Goal: Task Accomplishment & Management: Complete application form

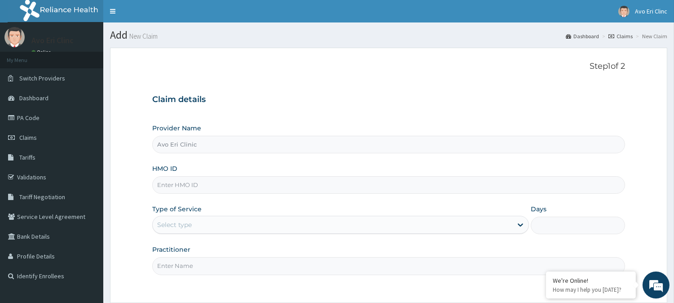
paste input "OEL/10006/A"
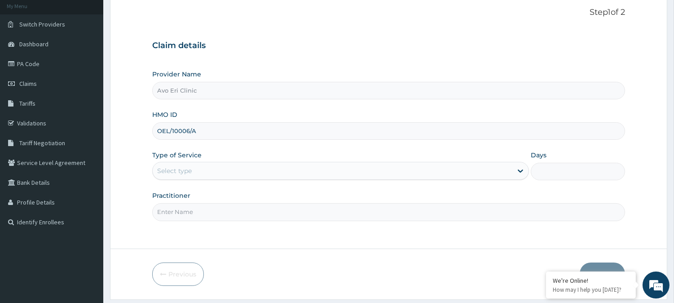
scroll to position [80, 0]
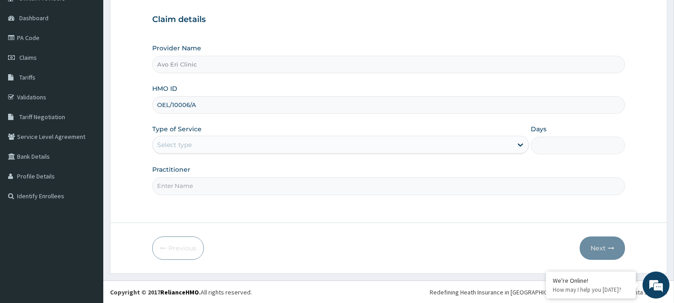
type input "OEL/10006/A"
click at [196, 153] on div "Select type" at bounding box center [340, 145] width 377 height 18
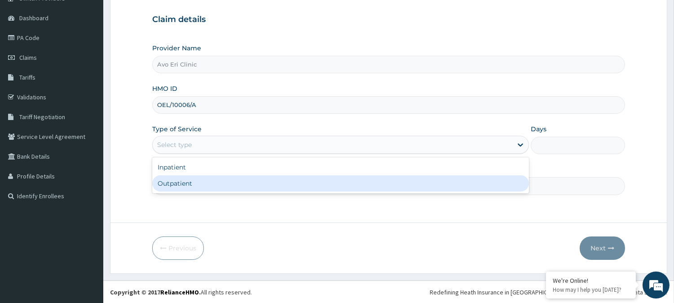
click at [195, 185] on div "Outpatient" at bounding box center [340, 183] width 377 height 16
type input "1"
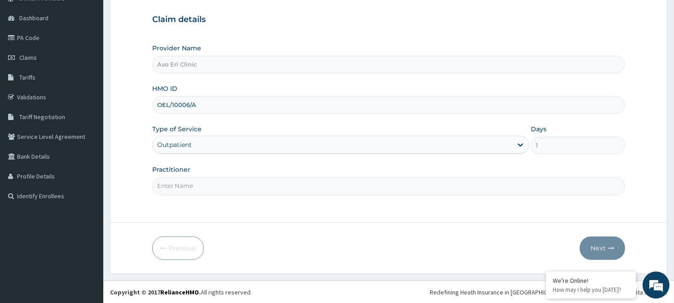
click at [195, 186] on input "Practitioner" at bounding box center [388, 186] width 473 height 18
type input "DR. MAYOWA"
click at [627, 248] on form "Step 1 of 2 Claim details Provider Name Avo Eri Clinic HMO ID OEL/10006/A Type …" at bounding box center [388, 121] width 557 height 306
click at [616, 248] on button "Next" at bounding box center [602, 247] width 45 height 23
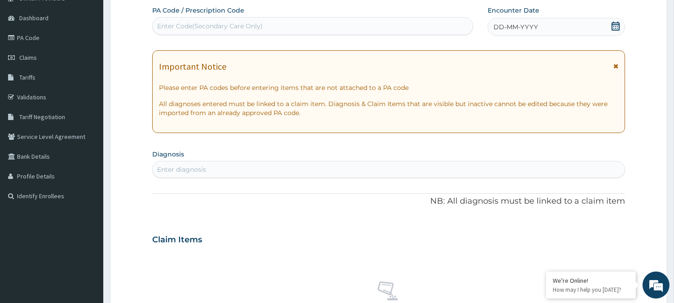
click at [263, 22] on div "Enter Code(Secondary Care Only)" at bounding box center [313, 26] width 320 height 14
paste input "PA/C58AC0"
type input "PA/C58AC0"
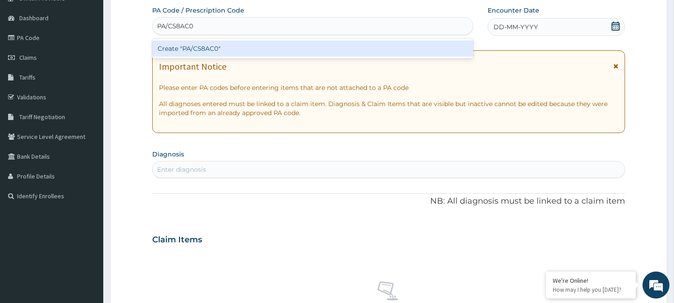
click at [277, 47] on div "Create "PA/C58AC0"" at bounding box center [312, 48] width 321 height 16
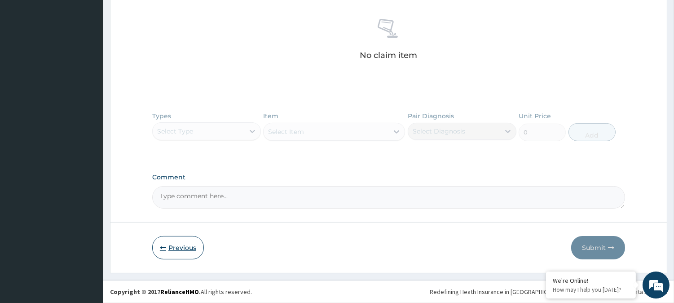
click at [164, 244] on icon "button" at bounding box center [163, 247] width 6 height 6
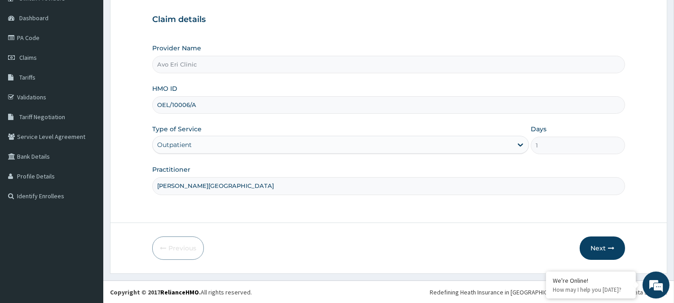
drag, startPoint x: 202, startPoint y: 101, endPoint x: 158, endPoint y: 98, distance: 44.5
click at [158, 98] on input "OEL/10006/A" at bounding box center [388, 105] width 473 height 18
paste input "AGO/10169"
type input "AGO/10169/A"
click at [608, 245] on icon "button" at bounding box center [611, 248] width 6 height 6
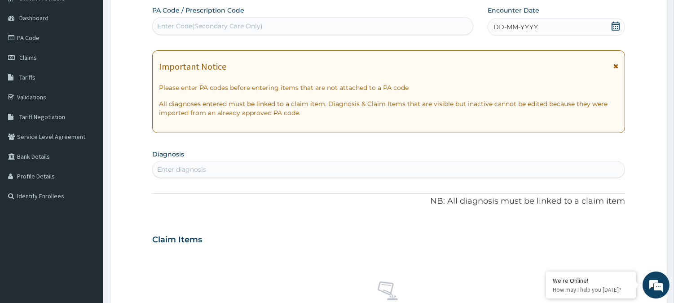
click at [265, 24] on div "Enter Code(Secondary Care Only)" at bounding box center [313, 26] width 320 height 14
paste input "PA/FAD394"
type input "PA/FAD394"
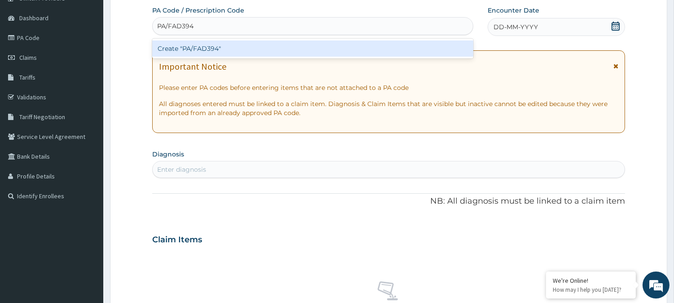
click at [267, 44] on div "Create "PA/FAD394"" at bounding box center [312, 48] width 321 height 16
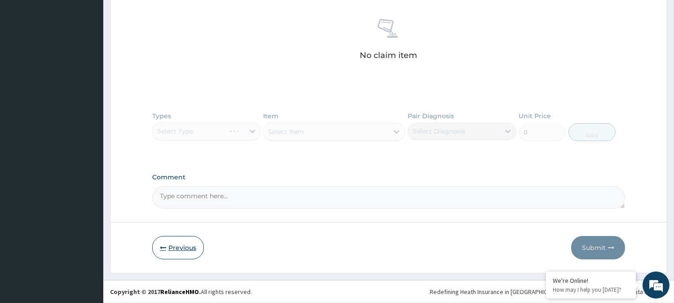
click at [189, 237] on button "Previous" at bounding box center [178, 247] width 52 height 23
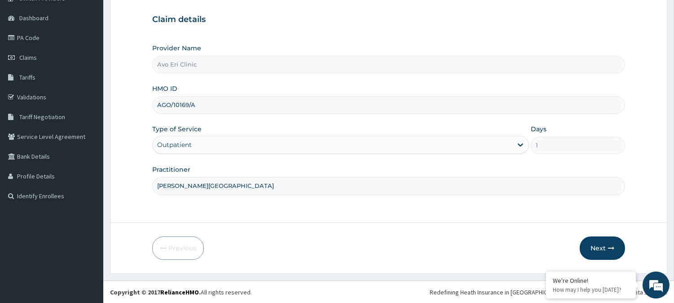
drag, startPoint x: 218, startPoint y: 104, endPoint x: 135, endPoint y: 100, distance: 82.7
click at [135, 100] on form "Step 1 of 2 Claim details Provider Name Avo Eri Clinic HMO ID AGO/10169/A Type …" at bounding box center [388, 121] width 557 height 306
paste input "74"
type input "AGO/10174/A"
click at [590, 239] on button "Next" at bounding box center [602, 247] width 45 height 23
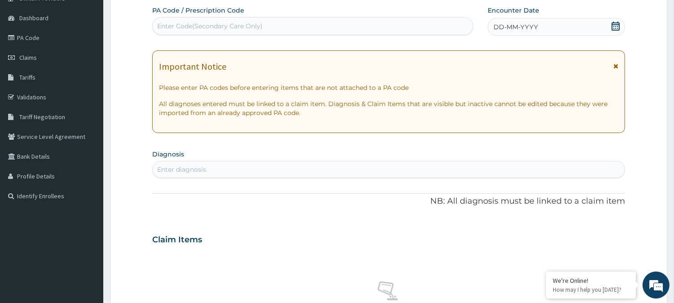
click at [206, 31] on div "Enter Code(Secondary Care Only)" at bounding box center [313, 26] width 320 height 14
paste input "PA/855798"
type input "PA/855798"
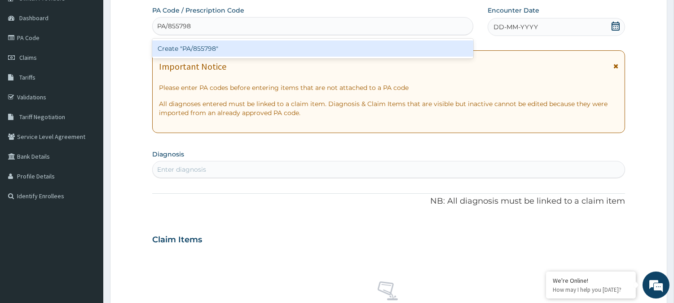
click at [222, 50] on div "Create "PA/855798"" at bounding box center [312, 48] width 321 height 16
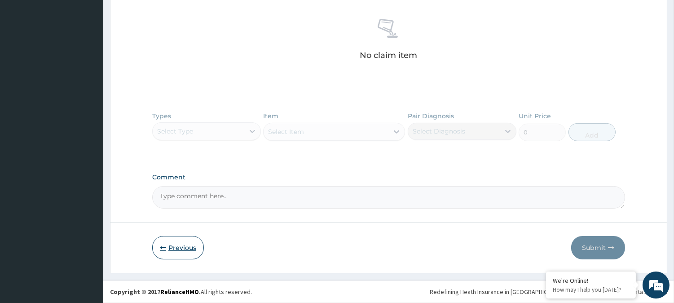
click at [189, 251] on button "Previous" at bounding box center [178, 247] width 52 height 23
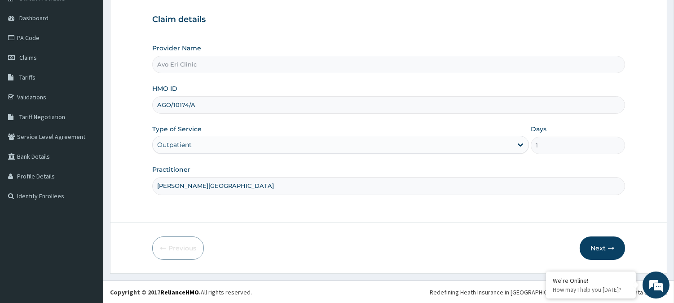
drag, startPoint x: 226, startPoint y: 104, endPoint x: 146, endPoint y: 104, distance: 79.9
click at [146, 104] on form "Step 1 of 2 Claim details Provider Name Avo Eri Clinic HMO ID AGO/10174/A Type …" at bounding box center [388, 121] width 557 height 306
paste input "5"
type input "AGO/10154/A"
click at [592, 254] on button "Next" at bounding box center [602, 247] width 45 height 23
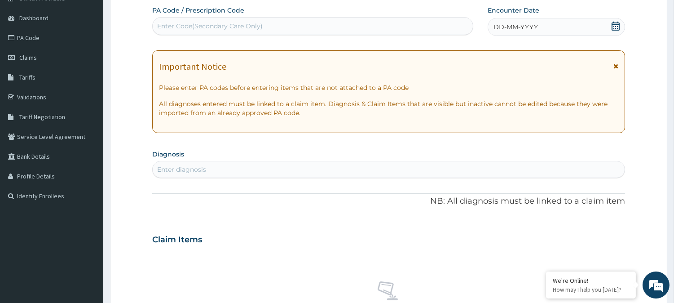
click at [242, 24] on div "Enter Code(Secondary Care Only)" at bounding box center [210, 26] width 106 height 9
paste input "PA/2B790C"
type input "PA/2B790C"
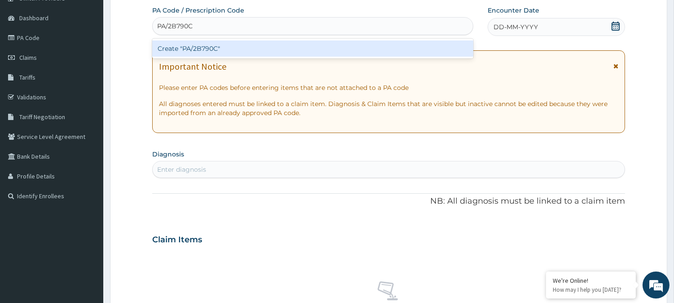
click at [250, 52] on div "Create "PA/2B790C"" at bounding box center [312, 48] width 321 height 16
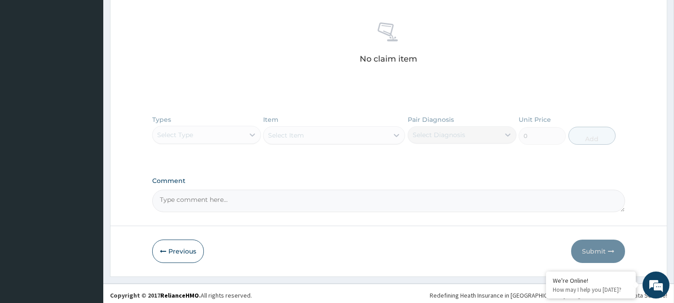
scroll to position [350, 0]
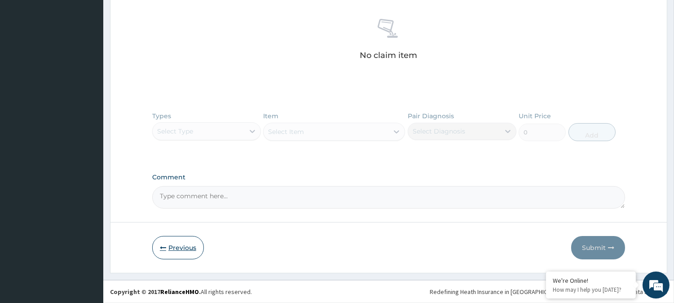
click at [162, 250] on icon "button" at bounding box center [163, 247] width 6 height 6
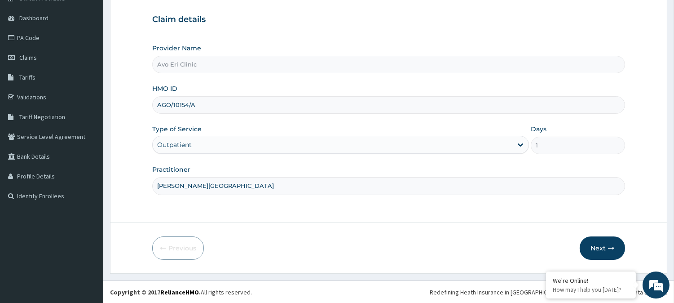
drag, startPoint x: 207, startPoint y: 110, endPoint x: 152, endPoint y: 99, distance: 56.3
click at [152, 99] on div "AGO/10154/A" at bounding box center [388, 105] width 473 height 18
paste input "BFX/1002"
type input "BFX/10024/A"
click at [590, 243] on button "Next" at bounding box center [602, 247] width 45 height 23
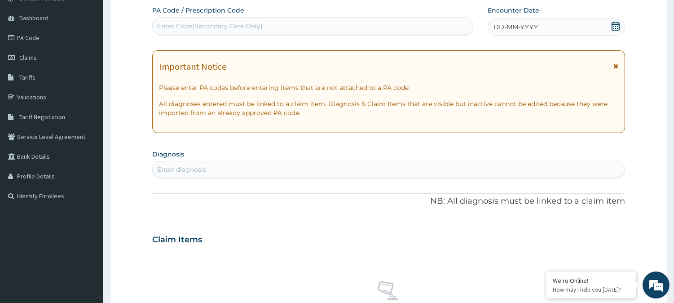
click at [259, 26] on div "Enter Code(Secondary Care Only)" at bounding box center [210, 26] width 106 height 9
paste input "PA/6208E2"
type input "PA/6208E2"
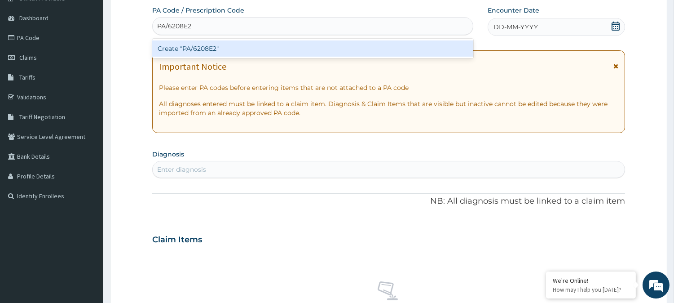
click at [270, 57] on div "Create "PA/6208E2"" at bounding box center [312, 49] width 321 height 20
click at [270, 50] on div "Create "PA/6208E2"" at bounding box center [312, 48] width 321 height 16
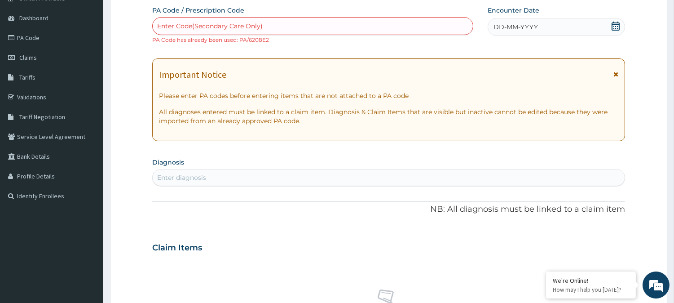
scroll to position [350, 0]
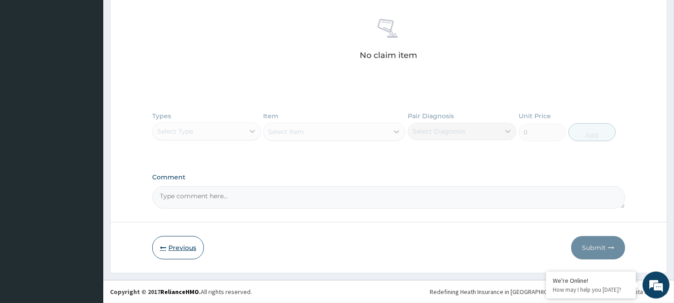
click at [183, 241] on button "Previous" at bounding box center [178, 247] width 52 height 23
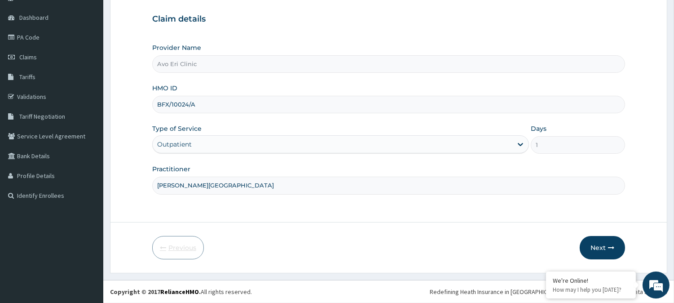
scroll to position [80, 0]
drag, startPoint x: 219, startPoint y: 104, endPoint x: 160, endPoint y: 96, distance: 59.3
click at [160, 96] on input "BFX/10024/A" at bounding box center [388, 105] width 473 height 18
type input "B"
paste input "GMT/10210/A"
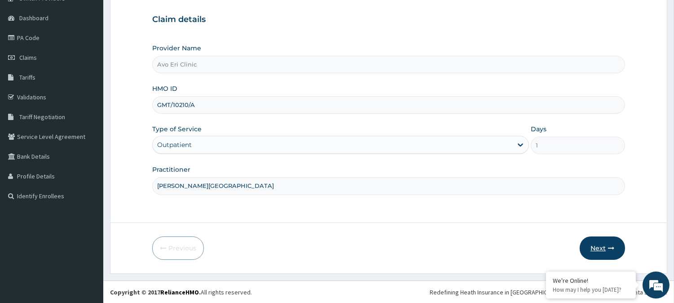
type input "GMT/10210/A"
click at [605, 245] on button "Next" at bounding box center [602, 247] width 45 height 23
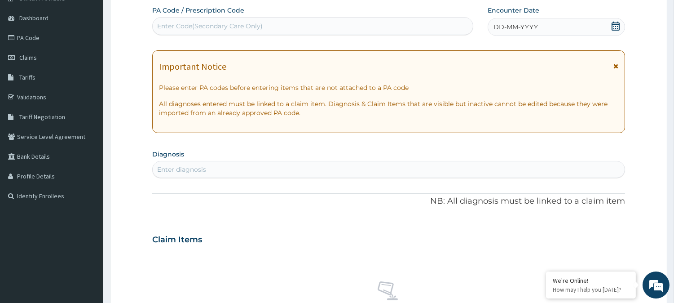
click at [235, 22] on div "Enter Code(Secondary Care Only)" at bounding box center [210, 26] width 106 height 9
paste input "PA/25A881"
type input "PA/25A881"
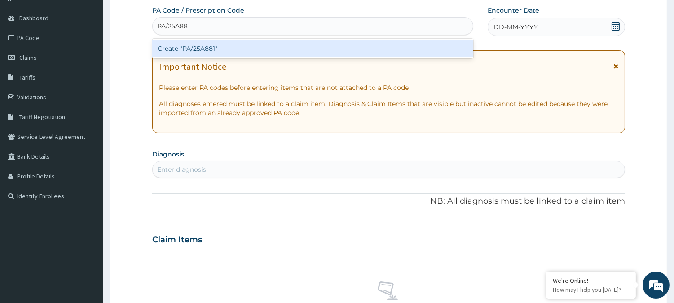
click at [233, 54] on div "Create "PA/25A881"" at bounding box center [312, 48] width 321 height 16
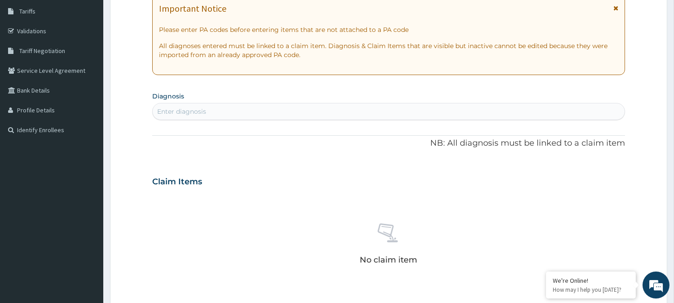
scroll to position [330, 0]
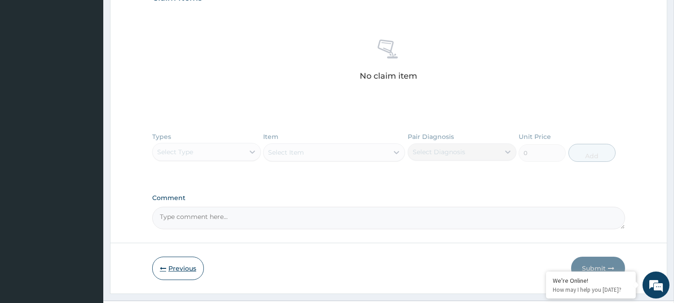
click at [185, 272] on button "Previous" at bounding box center [178, 267] width 52 height 23
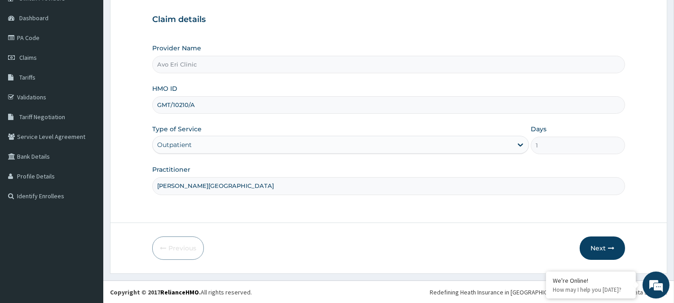
drag, startPoint x: 213, startPoint y: 109, endPoint x: 144, endPoint y: 109, distance: 69.2
click at [144, 109] on form "Step 1 of 2 Claim details Provider Name Avo Eri Clinic HMO ID GMT/10210/A Type …" at bounding box center [388, 121] width 557 height 306
paste input "2"
type input "GMT/10220/A"
click at [601, 239] on button "Next" at bounding box center [602, 247] width 45 height 23
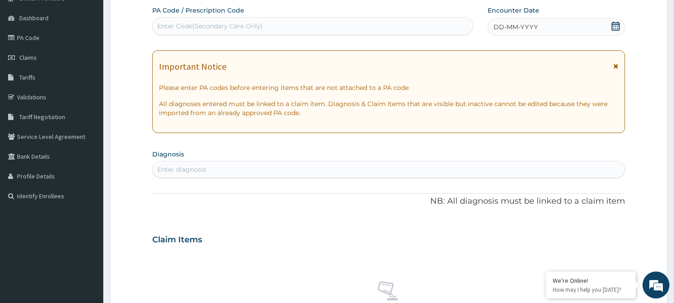
click at [309, 21] on div "Enter Code(Secondary Care Only)" at bounding box center [313, 26] width 320 height 14
paste input "PA/1B797E"
type input "PA/1B797E"
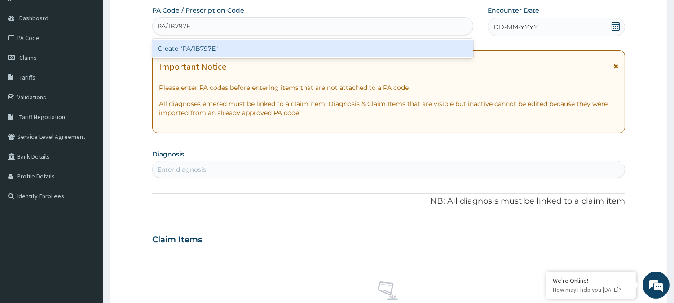
click at [331, 45] on div "Create "PA/1B797E"" at bounding box center [312, 48] width 321 height 16
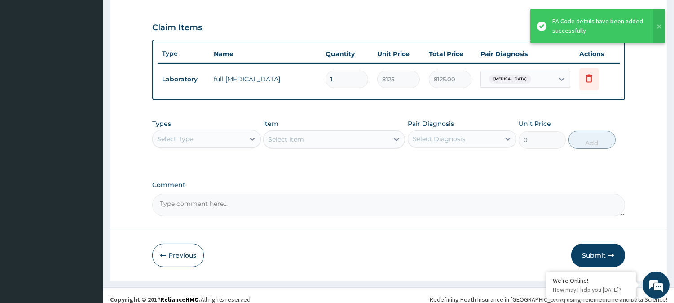
scroll to position [301, 0]
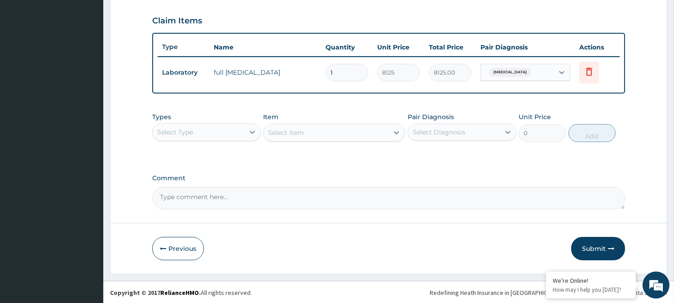
click at [190, 128] on div "Select Type" at bounding box center [175, 132] width 36 height 9
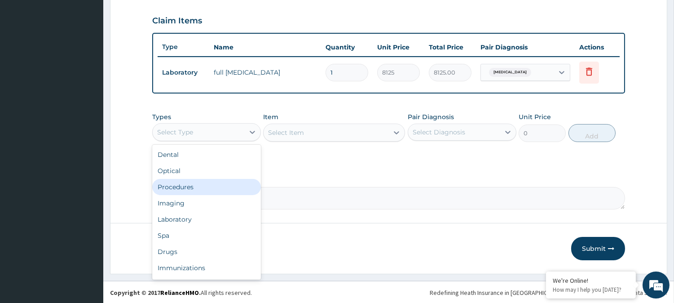
click at [191, 186] on div "Procedures" at bounding box center [206, 187] width 109 height 16
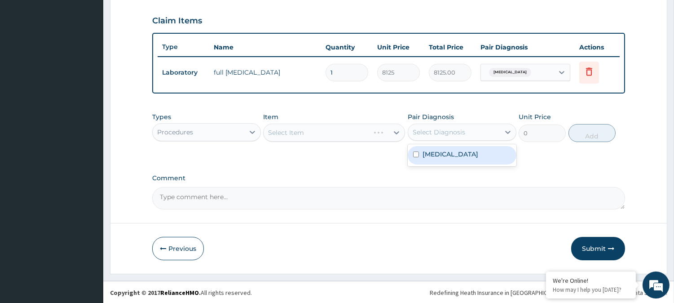
click at [420, 130] on div "Select Diagnosis" at bounding box center [439, 132] width 53 height 9
click at [439, 133] on div "Select Diagnosis" at bounding box center [439, 132] width 53 height 9
click at [445, 151] on label "Hyperlipidemia" at bounding box center [451, 154] width 56 height 9
checkbox input "true"
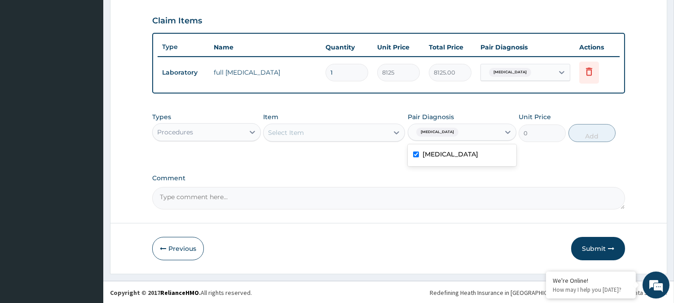
click at [376, 132] on div "Select Item" at bounding box center [326, 132] width 125 height 14
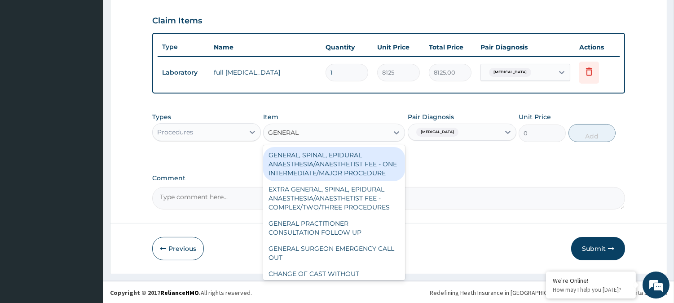
type input "GENERAL P"
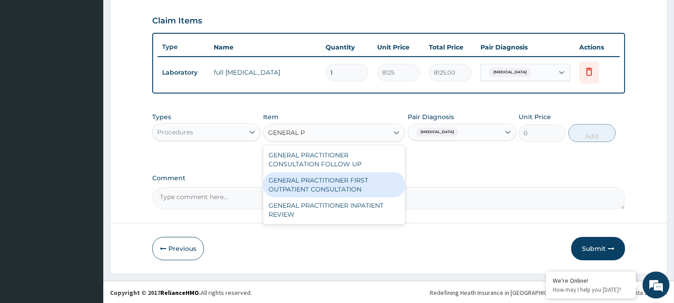
click at [360, 186] on div "GENERAL PRACTITIONER FIRST OUTPATIENT CONSULTATION" at bounding box center [334, 184] width 142 height 25
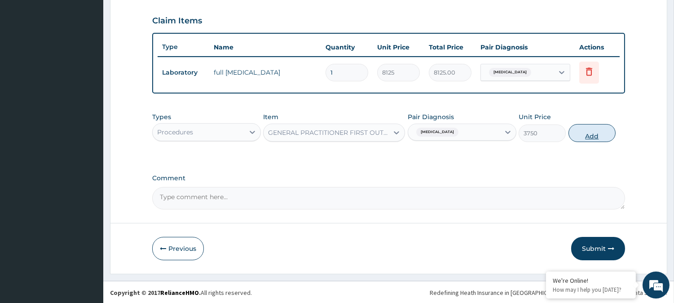
click at [591, 128] on button "Add" at bounding box center [591, 133] width 47 height 18
type input "0"
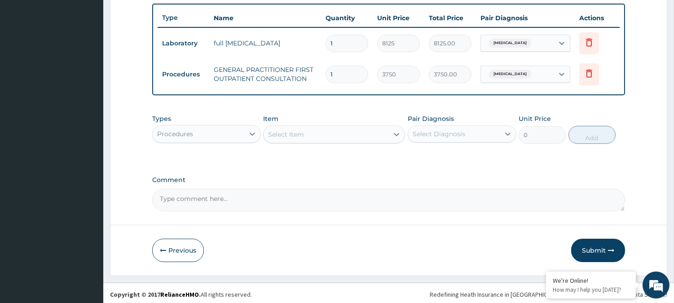
scroll to position [332, 0]
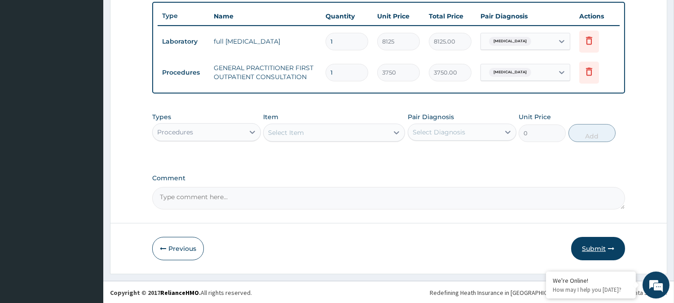
click at [584, 246] on button "Submit" at bounding box center [598, 248] width 54 height 23
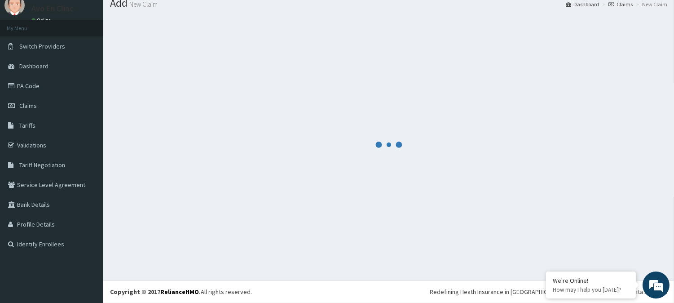
scroll to position [32, 0]
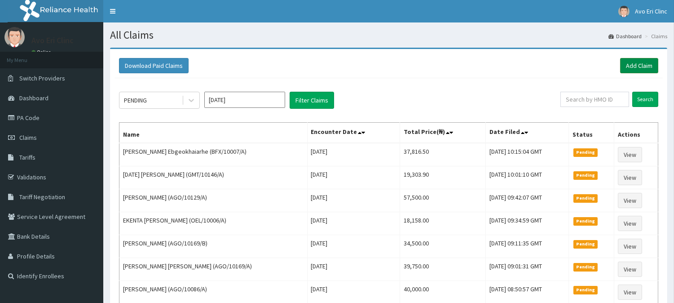
click at [643, 66] on link "Add Claim" at bounding box center [639, 65] width 38 height 15
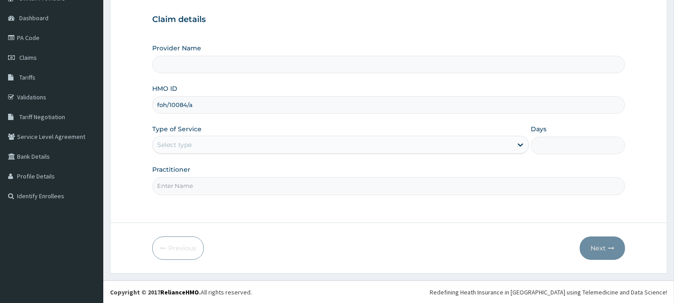
type input "foh/10084/a"
click at [217, 150] on div "Select type" at bounding box center [333, 144] width 360 height 14
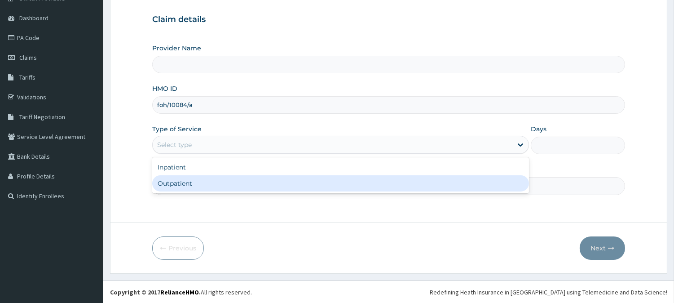
click at [217, 187] on div "Outpatient" at bounding box center [340, 183] width 377 height 16
type input "1"
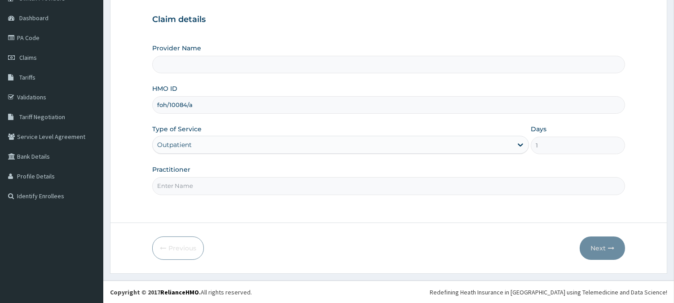
click at [217, 187] on input "Practitioner" at bounding box center [388, 186] width 473 height 18
type input "DR. MAYOWA"
click at [589, 241] on button "Next" at bounding box center [602, 247] width 45 height 23
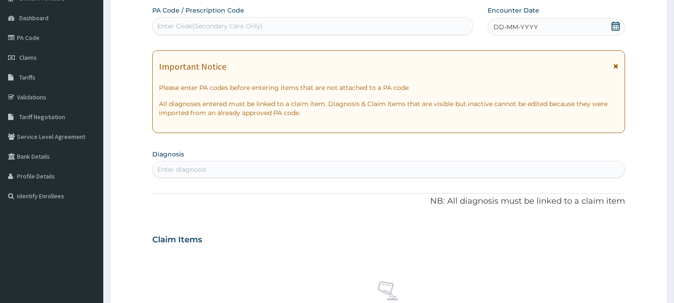
click at [226, 31] on div "Enter Code(Secondary Care Only)" at bounding box center [313, 26] width 320 height 14
paste input "PA/19EE6A"
type input "PA/19EE6A"
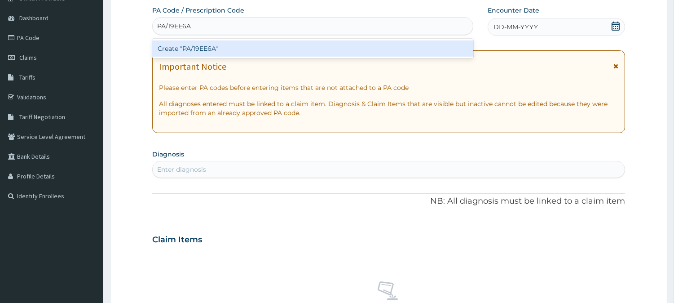
click at [226, 50] on div "Create "PA/19EE6A"" at bounding box center [312, 48] width 321 height 16
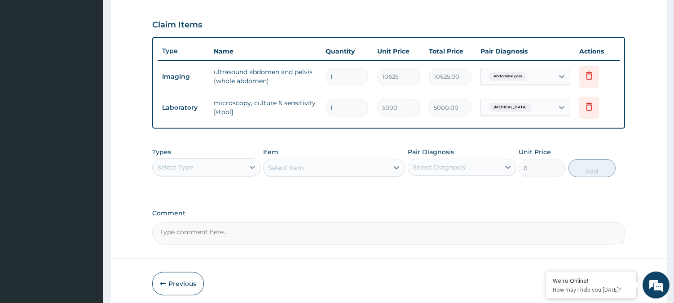
scroll to position [332, 0]
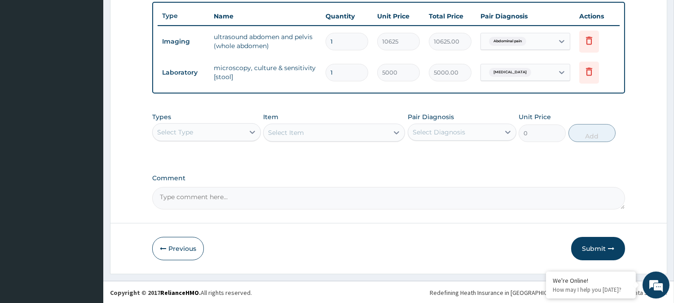
drag, startPoint x: 225, startPoint y: 129, endPoint x: 226, endPoint y: 140, distance: 10.9
click at [225, 129] on div "Select Type" at bounding box center [199, 132] width 92 height 14
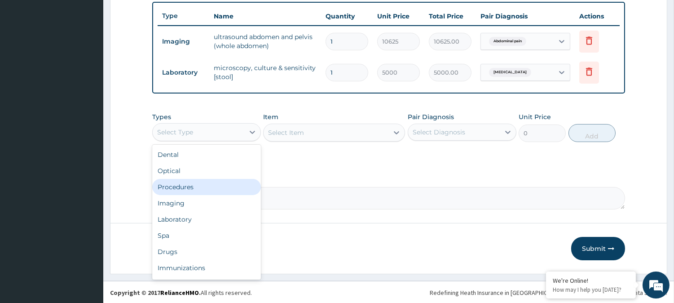
click at [217, 191] on div "Procedures" at bounding box center [206, 187] width 109 height 16
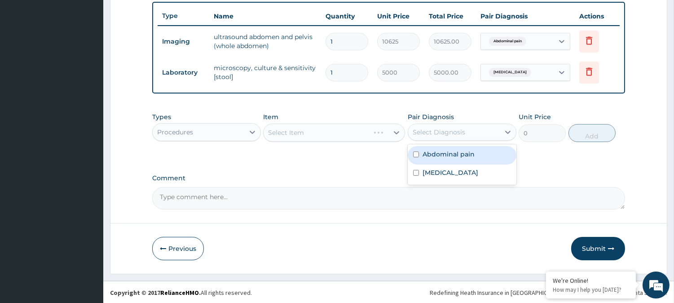
click at [480, 126] on div "Select Diagnosis" at bounding box center [454, 132] width 92 height 14
click at [484, 153] on div "Abdominal pain" at bounding box center [462, 155] width 109 height 18
checkbox input "true"
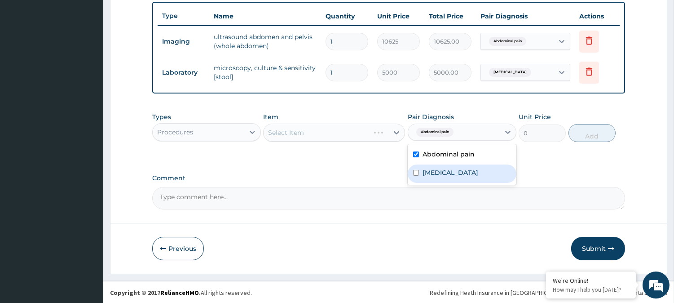
click at [481, 171] on div "Gastroenteritis" at bounding box center [462, 173] width 109 height 18
checkbox input "true"
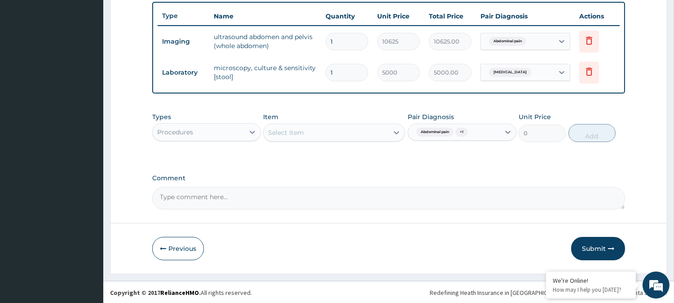
click at [326, 126] on div "Select Item" at bounding box center [326, 132] width 125 height 14
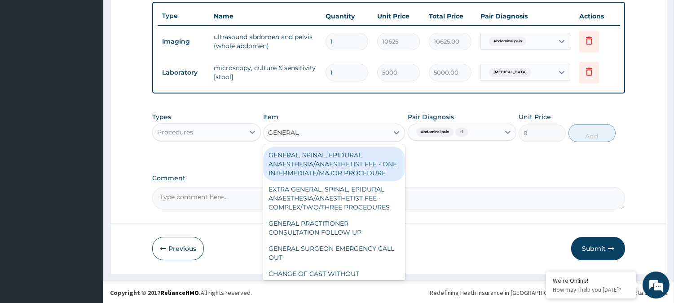
type input "GENERAL P"
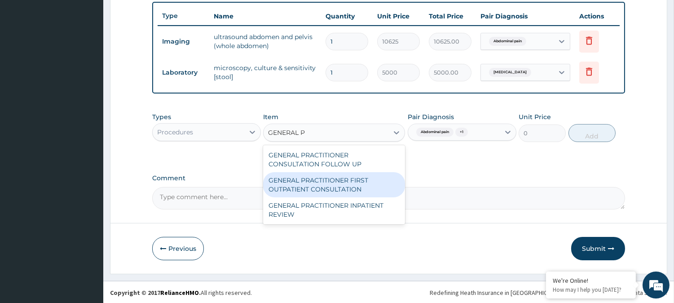
click at [326, 185] on div "GENERAL PRACTITIONER FIRST OUTPATIENT CONSULTATION" at bounding box center [334, 184] width 142 height 25
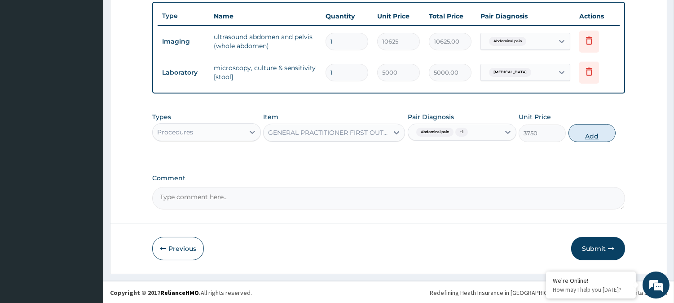
click at [595, 128] on button "Add" at bounding box center [591, 133] width 47 height 18
type input "0"
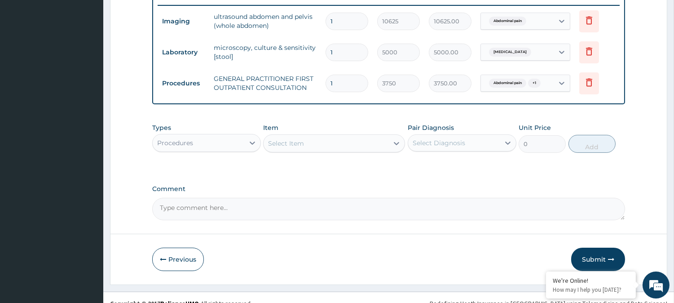
scroll to position [364, 0]
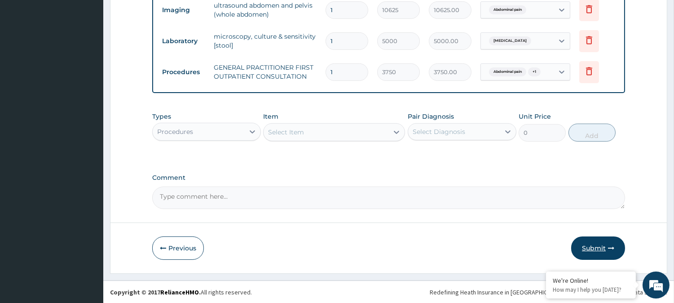
click at [591, 240] on button "Submit" at bounding box center [598, 247] width 54 height 23
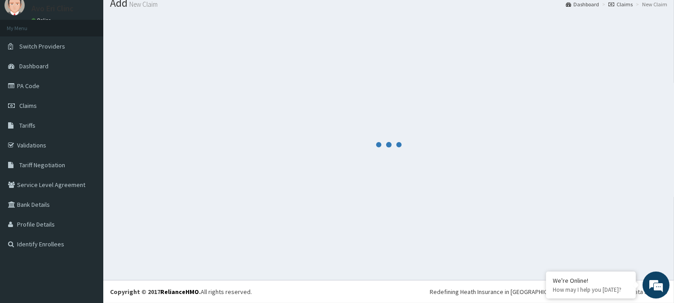
scroll to position [0, 0]
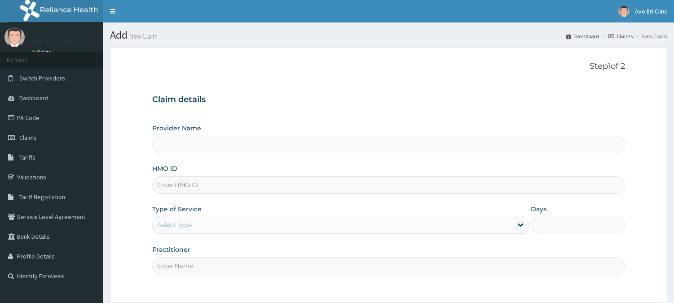
type input "Avo Eri Clinic"
paste input "GMT/10198/A"
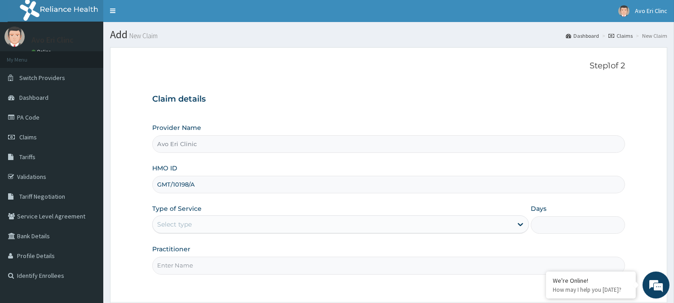
scroll to position [80, 0]
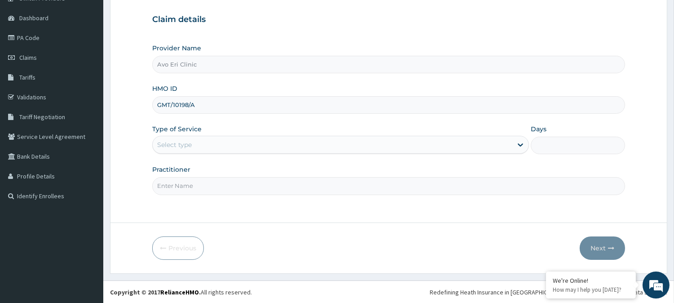
type input "GMT/10198/A"
drag, startPoint x: 203, startPoint y: 142, endPoint x: 206, endPoint y: 152, distance: 10.1
click at [206, 152] on div "Select type" at bounding box center [340, 145] width 377 height 18
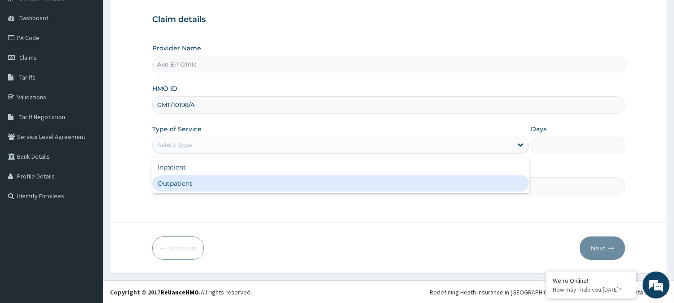
click at [203, 188] on div "Outpatient" at bounding box center [340, 183] width 377 height 16
type input "1"
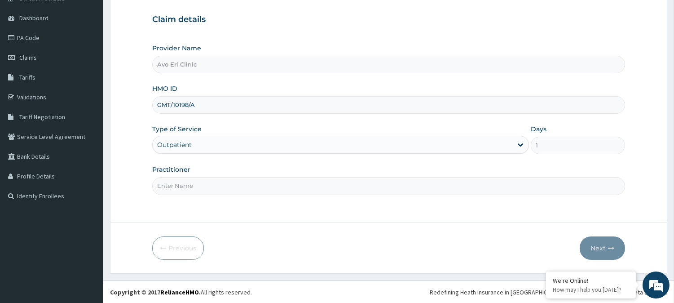
click at [203, 188] on input "Practitioner" at bounding box center [388, 186] width 473 height 18
type input "DR. MAYOWA"
click at [608, 250] on icon "button" at bounding box center [611, 248] width 6 height 6
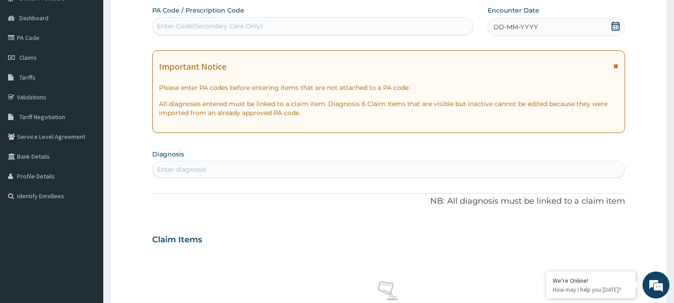
drag, startPoint x: 285, startPoint y: 10, endPoint x: 282, endPoint y: 17, distance: 7.2
click at [285, 11] on div "PA Code / Prescription Code Enter Code(Secondary Care Only)" at bounding box center [312, 20] width 321 height 29
click at [282, 19] on div "Enter Code(Secondary Care Only)" at bounding box center [312, 26] width 321 height 18
paste input "PA/F52ABD"
type input "PA/F52ABD"
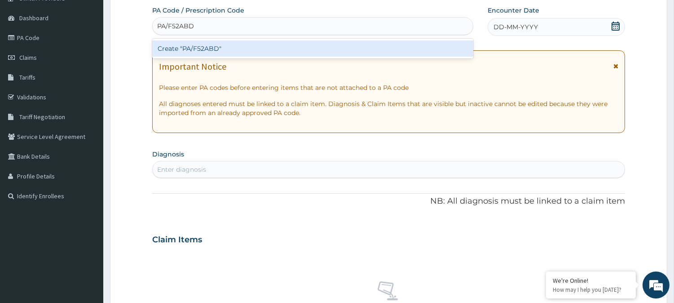
click at [288, 43] on div "Create "PA/F52ABD"" at bounding box center [312, 48] width 321 height 16
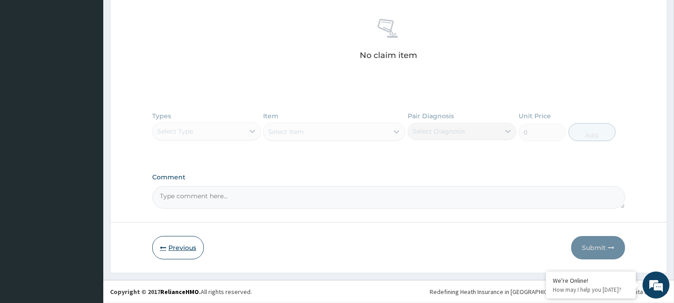
click at [167, 249] on button "Previous" at bounding box center [178, 247] width 52 height 23
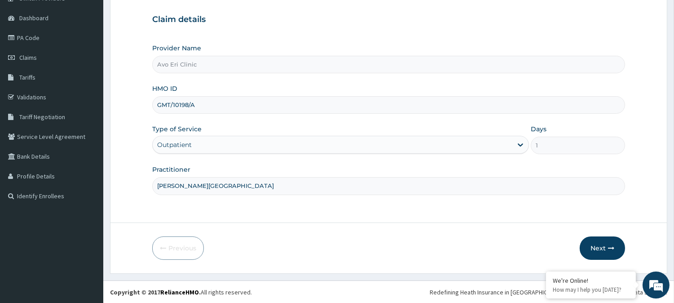
drag, startPoint x: 219, startPoint y: 104, endPoint x: 154, endPoint y: 99, distance: 64.4
click at [154, 99] on input "GMT/10198/A" at bounding box center [388, 105] width 473 height 18
paste input "20"
type input "GMT/10208/A"
click at [614, 247] on button "Next" at bounding box center [602, 247] width 45 height 23
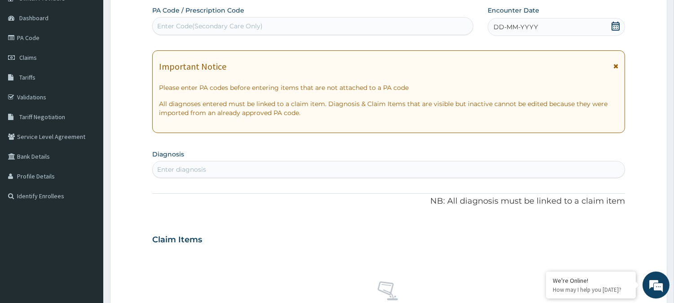
click at [341, 20] on div "Enter Code(Secondary Care Only)" at bounding box center [313, 26] width 320 height 14
paste input "PA/A25D4D"
type input "PA/A25D4D"
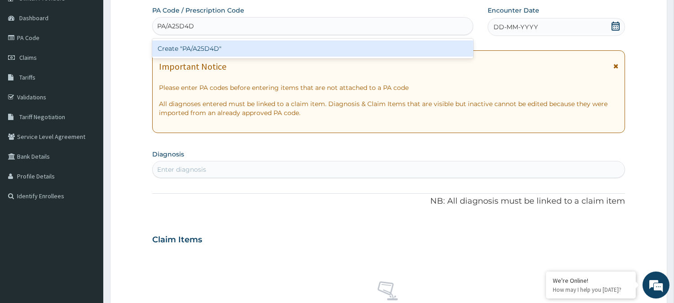
click at [330, 53] on div "Create "PA/A25D4D"" at bounding box center [312, 48] width 321 height 16
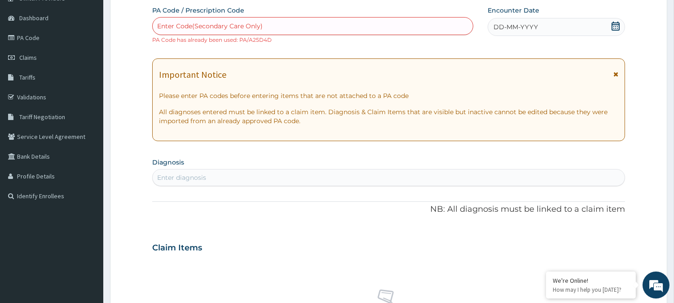
scroll to position [350, 0]
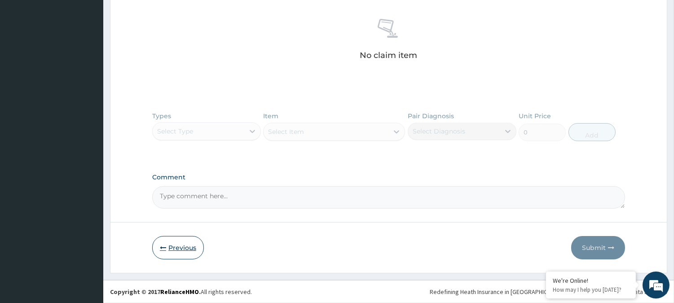
drag, startPoint x: 182, startPoint y: 249, endPoint x: 184, endPoint y: 243, distance: 5.8
click at [183, 247] on button "Previous" at bounding box center [178, 247] width 52 height 23
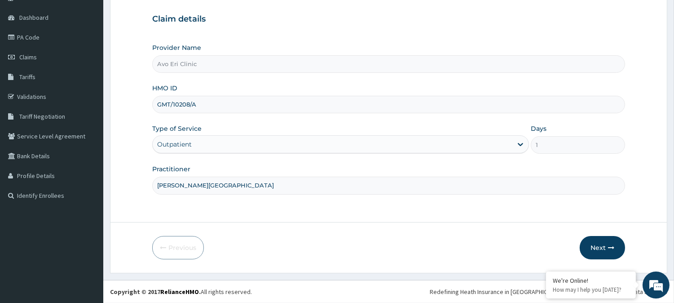
scroll to position [80, 0]
drag, startPoint x: 209, startPoint y: 109, endPoint x: 153, endPoint y: 105, distance: 56.3
click at [153, 105] on input "GMT/10208/A" at bounding box center [388, 105] width 473 height 18
paste input "FOH/10120"
type input "FOH/10120/A"
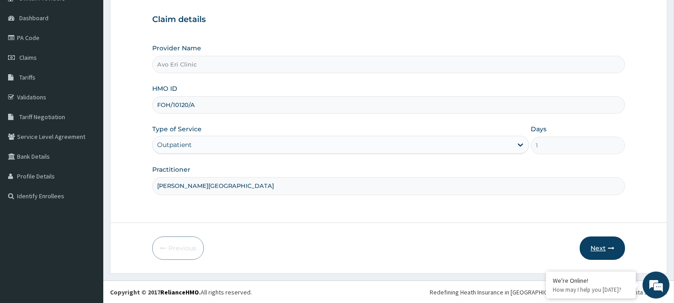
click at [596, 248] on button "Next" at bounding box center [602, 247] width 45 height 23
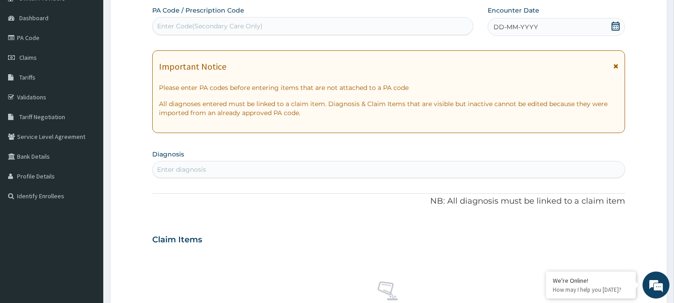
click at [273, 25] on div "Enter Code(Secondary Care Only)" at bounding box center [313, 26] width 320 height 14
paste input "PA/673EE4"
type input "PA/673EE4"
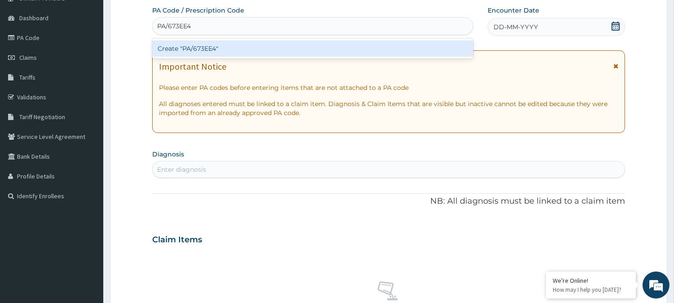
click at [280, 45] on div "Create "PA/673EE4"" at bounding box center [312, 48] width 321 height 16
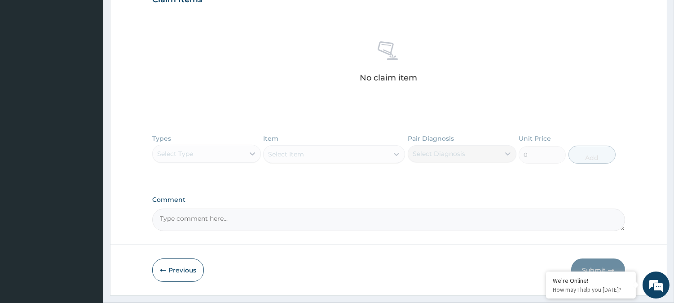
scroll to position [350, 0]
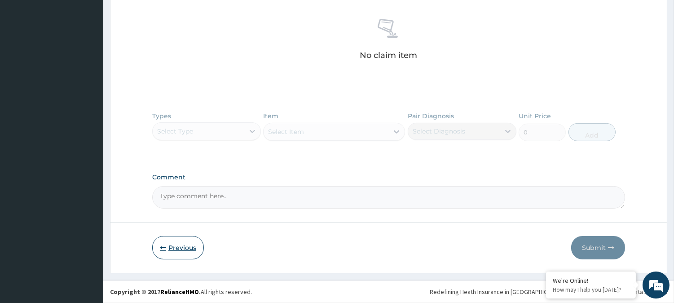
click at [173, 244] on button "Previous" at bounding box center [178, 247] width 52 height 23
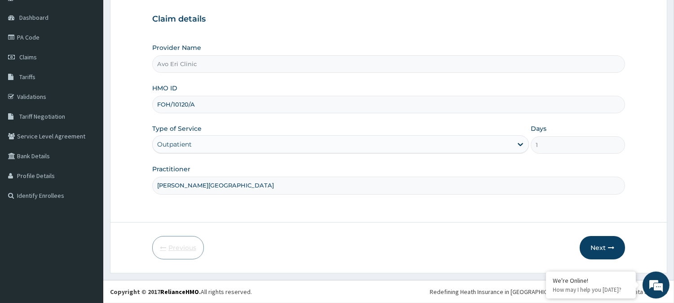
scroll to position [80, 0]
drag, startPoint x: 205, startPoint y: 99, endPoint x: 140, endPoint y: 99, distance: 65.1
click at [140, 99] on form "Step 1 of 2 Claim details Provider Name Avo Eri Clinic HMO ID FOH/10120/A Type …" at bounding box center [388, 121] width 557 height 306
paste input "AGO/10018"
type input "AGO/10018/A"
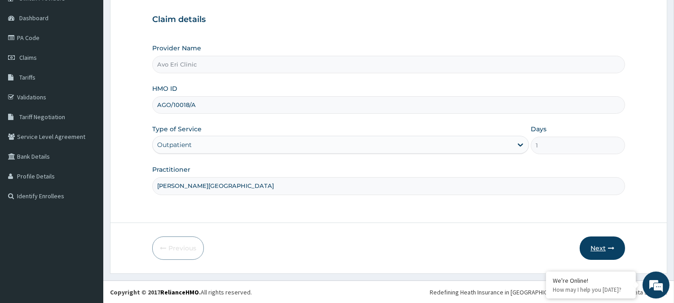
click at [603, 250] on button "Next" at bounding box center [602, 247] width 45 height 23
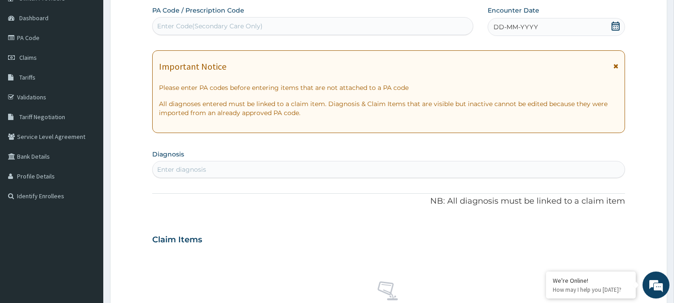
click at [313, 21] on div "Enter Code(Secondary Care Only)" at bounding box center [313, 26] width 320 height 14
paste input "PA/7C24EB"
type input "PA/7C24EB"
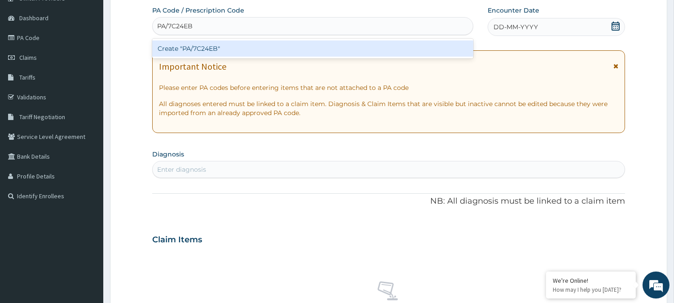
click at [313, 42] on div "Create "PA/7C24EB"" at bounding box center [312, 48] width 321 height 16
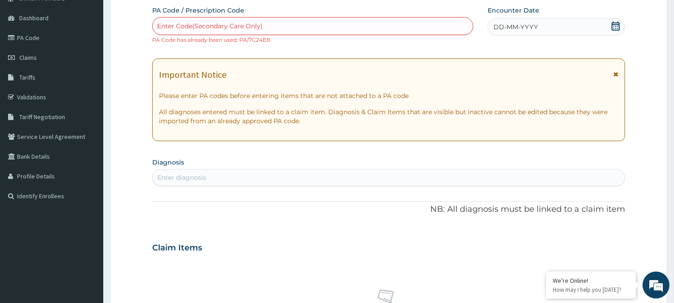
scroll to position [350, 0]
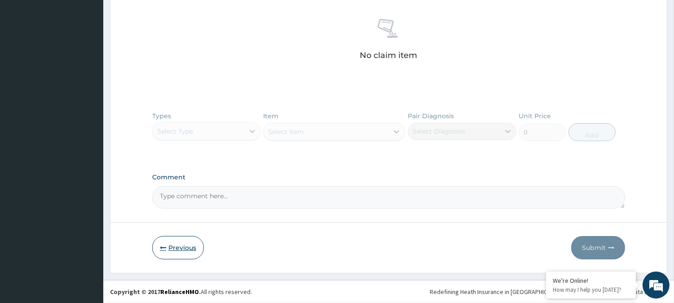
click at [189, 246] on button "Previous" at bounding box center [178, 247] width 52 height 23
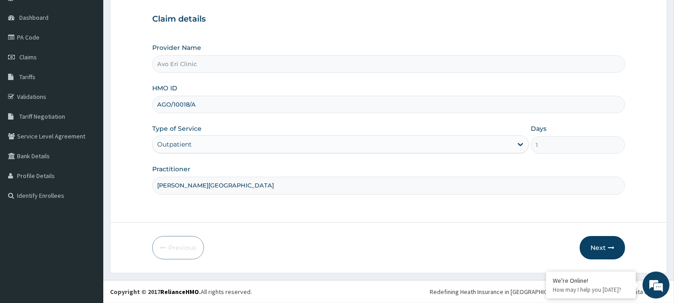
scroll to position [80, 0]
drag, startPoint x: 209, startPoint y: 101, endPoint x: 109, endPoint y: 97, distance: 100.2
click at [109, 97] on section "Step 1 of 2 Claim details Provider Name Avo Eri Clinic HMO ID AGO/10018/A Type …" at bounding box center [388, 120] width 571 height 319
paste input "GMT/10063"
type input "GMT/10063/A"
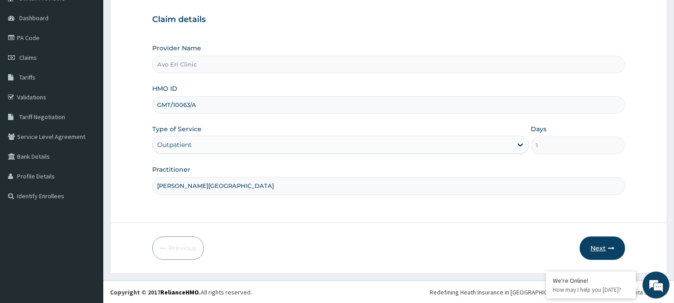
click at [588, 243] on button "Next" at bounding box center [602, 247] width 45 height 23
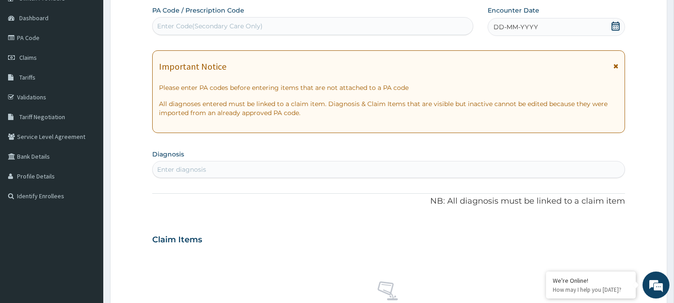
click at [316, 27] on div "Enter Code(Secondary Care Only)" at bounding box center [313, 26] width 320 height 14
paste input "PA/DFB8E9"
type input "PA/DFB8E9"
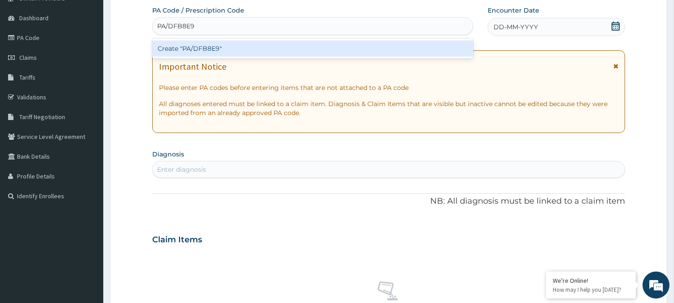
click at [308, 51] on div "Create "PA/DFB8E9"" at bounding box center [312, 48] width 321 height 16
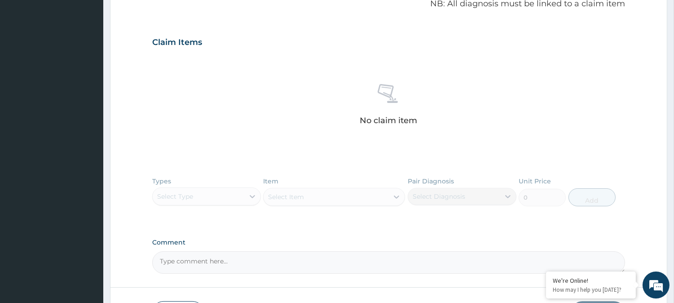
scroll to position [350, 0]
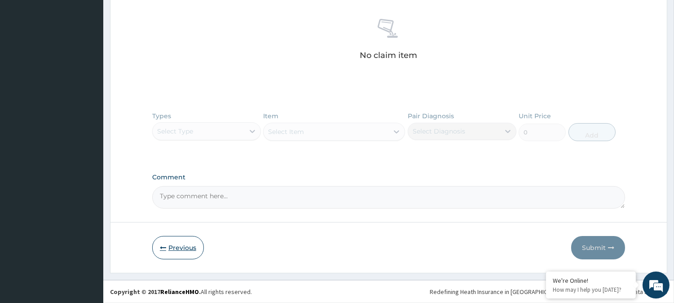
click at [181, 244] on button "Previous" at bounding box center [178, 247] width 52 height 23
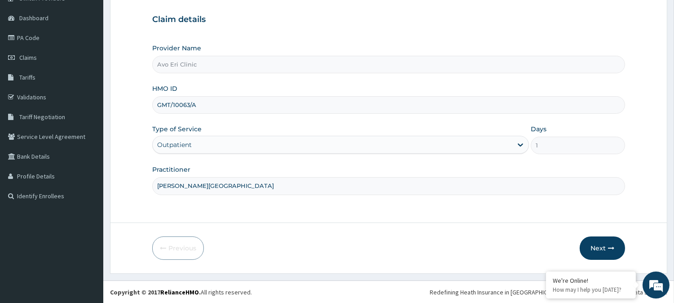
drag, startPoint x: 199, startPoint y: 100, endPoint x: 156, endPoint y: 99, distance: 43.6
click at [156, 99] on input "GMT/10063/A" at bounding box center [388, 105] width 473 height 18
paste input "BFX/10016"
type input "BFX/10016/A"
click at [599, 244] on button "Next" at bounding box center [602, 247] width 45 height 23
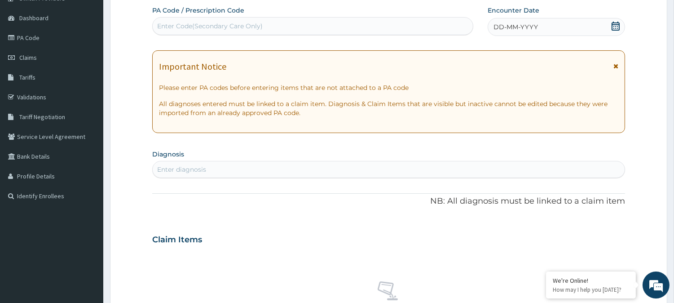
click at [284, 25] on div "Enter Code(Secondary Care Only)" at bounding box center [313, 26] width 320 height 14
paste input "PA/B6F73F"
type input "PA/B6F73F"
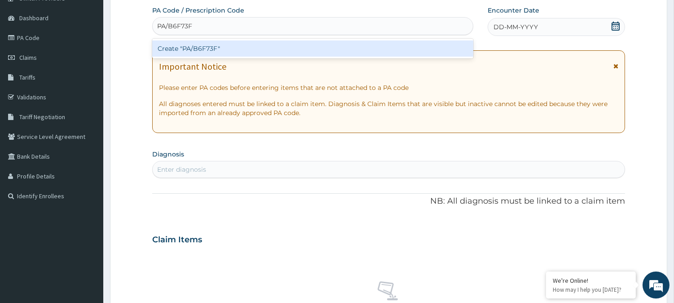
click at [282, 47] on div "Create "PA/B6F73F"" at bounding box center [312, 48] width 321 height 16
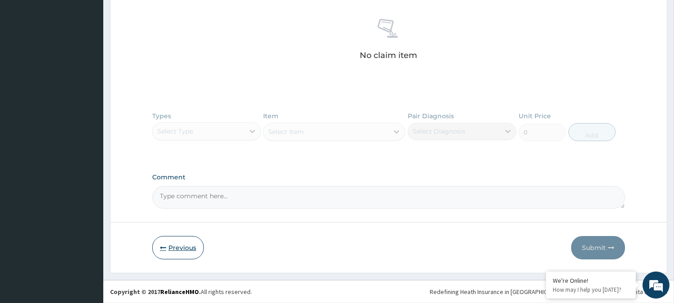
click at [182, 244] on button "Previous" at bounding box center [178, 247] width 52 height 23
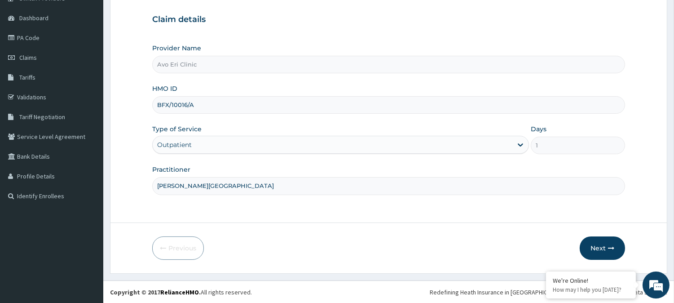
drag, startPoint x: 207, startPoint y: 104, endPoint x: 112, endPoint y: 99, distance: 94.9
click at [112, 99] on form "Step 1 of 2 Claim details Provider Name Avo Eri Clinic HMO ID BFX/10016/A Type …" at bounding box center [388, 121] width 557 height 306
paste input "AGO/10018"
type input "AGO/10018/A"
click at [586, 246] on button "Next" at bounding box center [602, 247] width 45 height 23
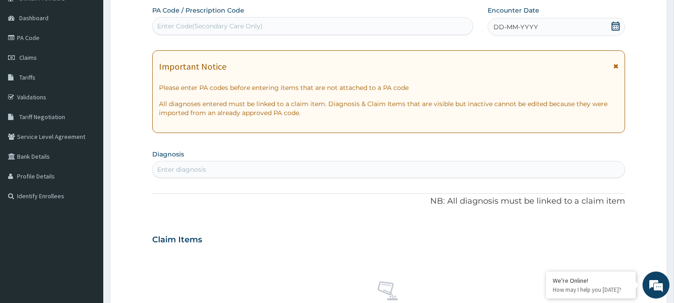
click at [271, 19] on div "Enter Code(Secondary Care Only)" at bounding box center [313, 26] width 320 height 14
paste input "PA/1561FF"
type input "PA/1561FF"
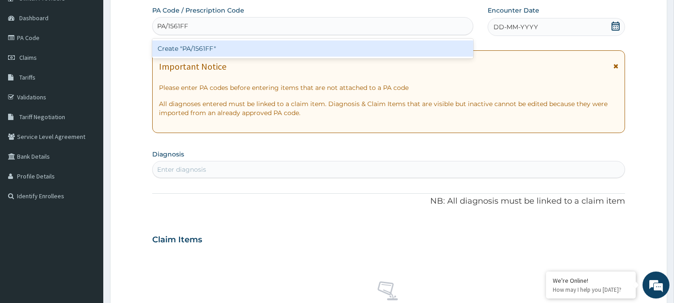
click at [272, 41] on div "Create "PA/1561FF"" at bounding box center [312, 48] width 321 height 16
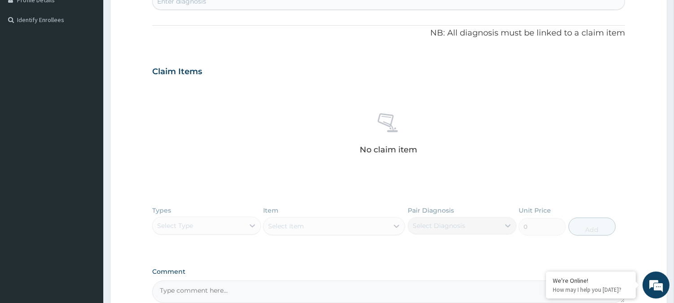
scroll to position [350, 0]
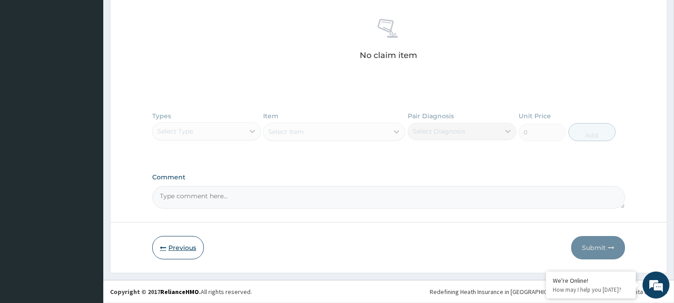
click at [176, 255] on button "Previous" at bounding box center [178, 247] width 52 height 23
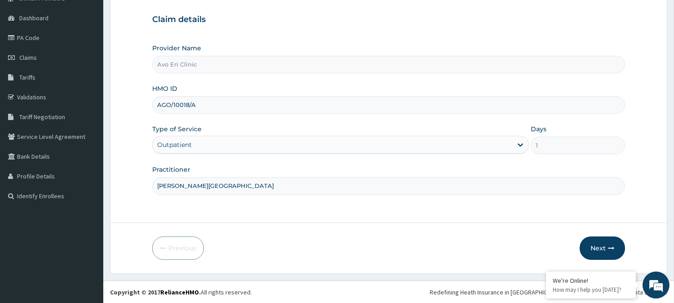
drag, startPoint x: 214, startPoint y: 106, endPoint x: 123, endPoint y: 89, distance: 93.2
click at [124, 91] on form "Step 1 of 2 Claim details Provider Name Avo Eri Clinic HMO ID AGO/10018/A Type …" at bounding box center [388, 121] width 557 height 306
paste input "OHT/1213"
type input "OHT/12138/A"
click at [593, 248] on button "Next" at bounding box center [602, 247] width 45 height 23
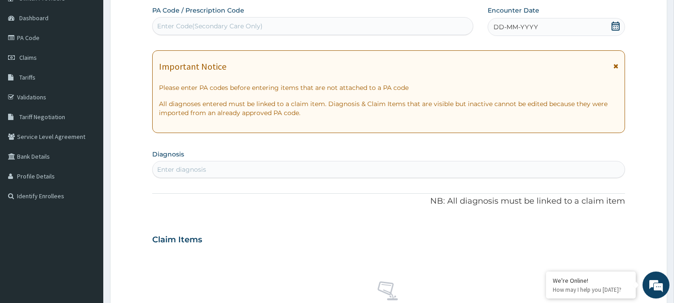
click at [336, 36] on div "PA Code / Prescription Code Enter Code(Secondary Care Only) Encounter Date DD-M…" at bounding box center [388, 238] width 473 height 465
drag, startPoint x: 337, startPoint y: 29, endPoint x: 340, endPoint y: 1, distance: 27.5
click at [339, 24] on div "Enter Code(Secondary Care Only)" at bounding box center [313, 26] width 320 height 14
paste input "PA/732E06"
type input "PA/732E06"
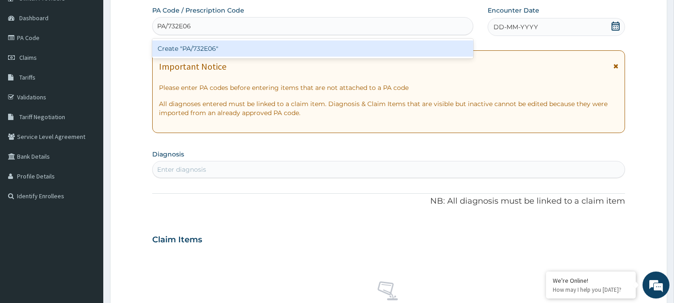
click at [334, 49] on div "Create "PA/732E06"" at bounding box center [312, 48] width 321 height 16
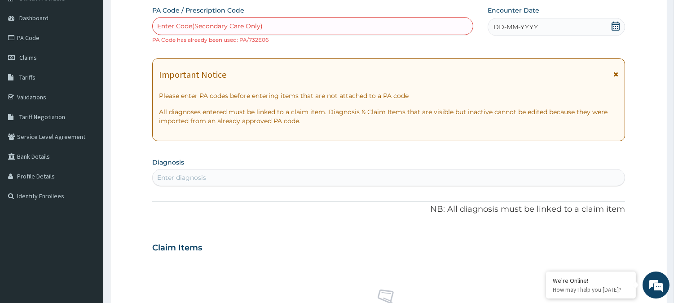
scroll to position [350, 0]
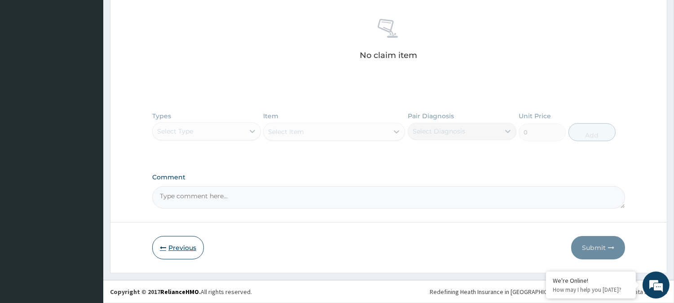
click at [172, 244] on button "Previous" at bounding box center [178, 247] width 52 height 23
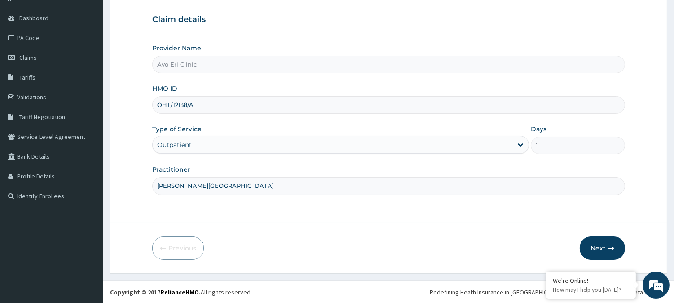
drag, startPoint x: 214, startPoint y: 100, endPoint x: 139, endPoint y: 99, distance: 74.6
click at [139, 99] on form "Step 1 of 2 Claim details Provider Name Avo Eri Clinic HMO ID OHT/12138/A Type …" at bounding box center [388, 121] width 557 height 306
paste input "BFX/10024"
type input "BFX/10024/A"
click at [590, 245] on button "Next" at bounding box center [602, 247] width 45 height 23
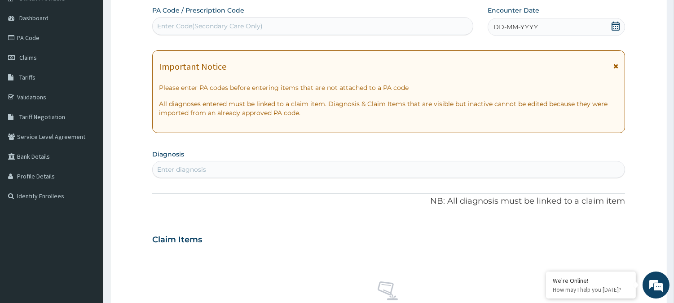
click at [309, 20] on div "Enter Code(Secondary Care Only)" at bounding box center [313, 26] width 320 height 14
paste input "PA/539C98"
type input "PA/539C98"
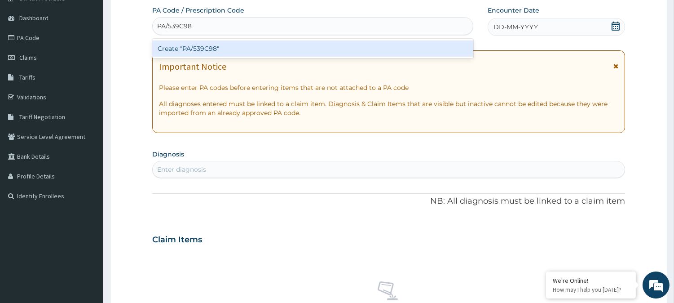
click at [310, 48] on div "Create "PA/539C98"" at bounding box center [312, 48] width 321 height 16
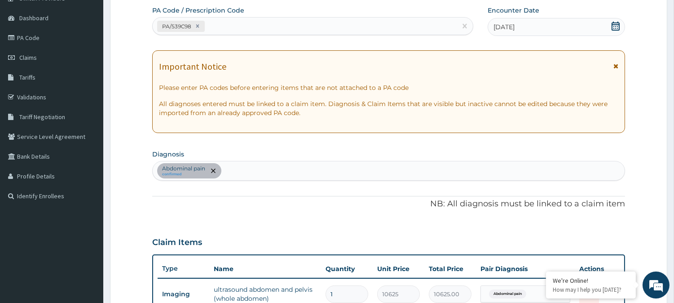
scroll to position [280, 0]
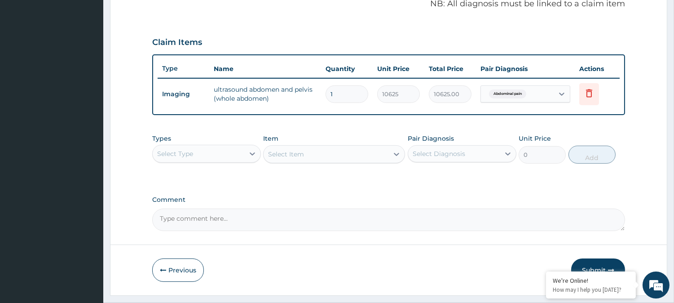
click at [220, 156] on div "Select Type" at bounding box center [199, 153] width 92 height 14
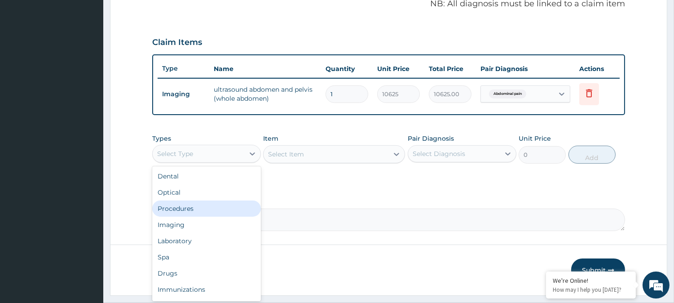
drag, startPoint x: 205, startPoint y: 210, endPoint x: 310, endPoint y: 198, distance: 105.7
click at [205, 209] on div "Procedures" at bounding box center [206, 208] width 109 height 16
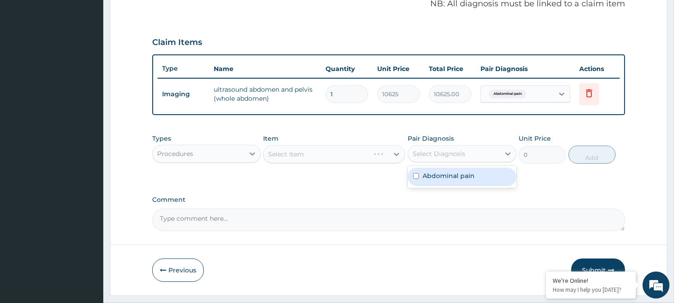
click at [471, 153] on div "Select Diagnosis" at bounding box center [454, 153] width 92 height 14
click at [467, 172] on label "Abdominal pain" at bounding box center [449, 175] width 52 height 9
checkbox input "true"
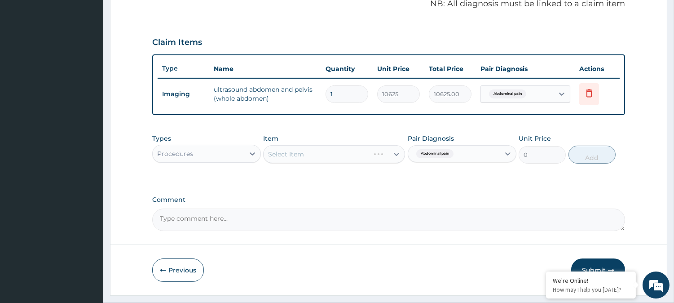
click at [379, 151] on div "Select Item" at bounding box center [334, 154] width 142 height 18
click at [379, 151] on div "Select Item" at bounding box center [326, 154] width 125 height 14
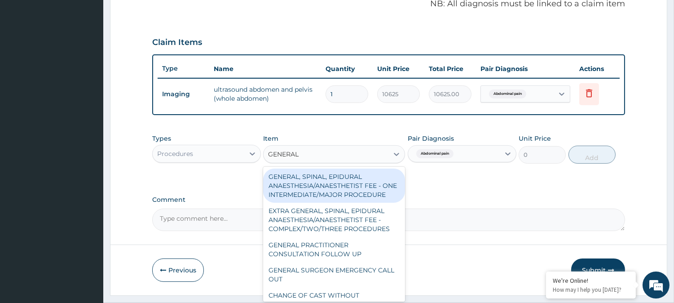
type input "GENERAL P"
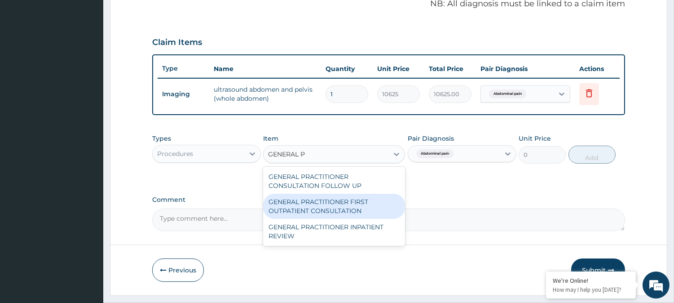
click at [367, 201] on div "GENERAL PRACTITIONER FIRST OUTPATIENT CONSULTATION" at bounding box center [334, 206] width 142 height 25
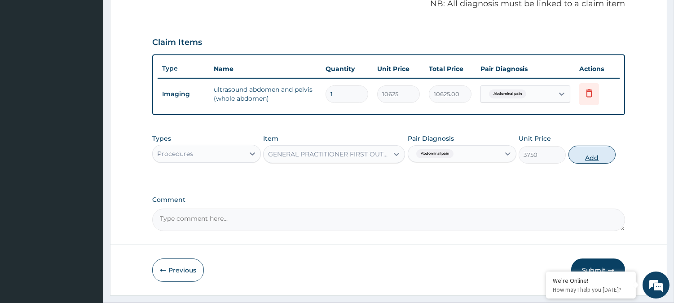
click at [584, 154] on button "Add" at bounding box center [591, 154] width 47 height 18
type input "0"
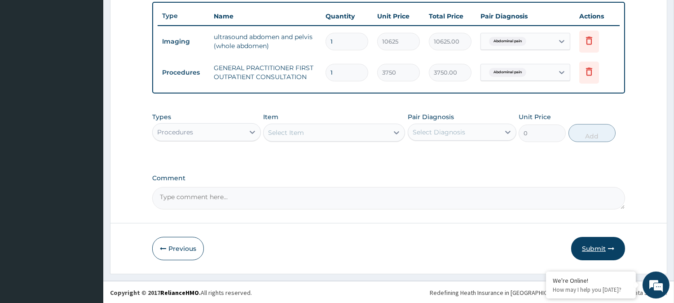
click at [600, 241] on button "Submit" at bounding box center [598, 248] width 54 height 23
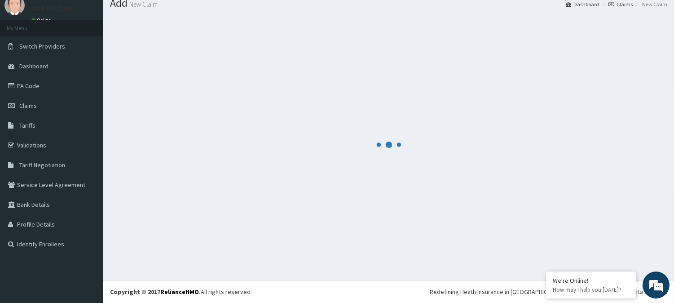
scroll to position [32, 0]
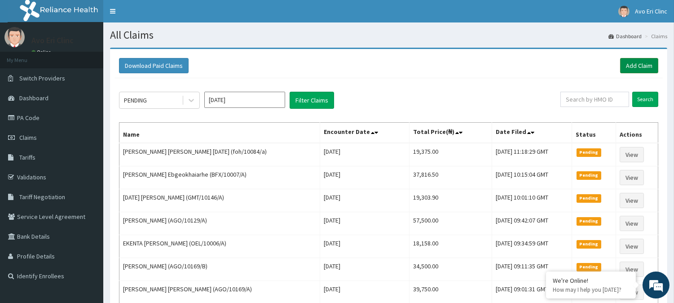
click at [639, 60] on link "Add Claim" at bounding box center [639, 65] width 38 height 15
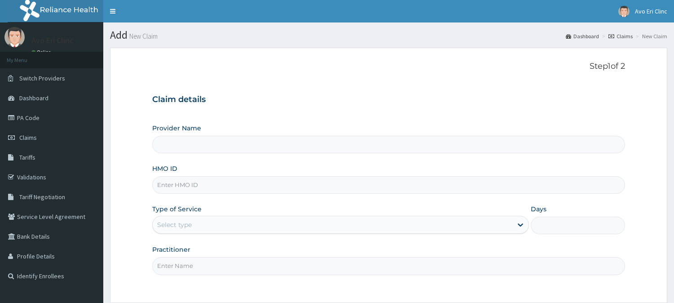
type input "Avo Eri Clinic"
paste input "GMT/10404/A"
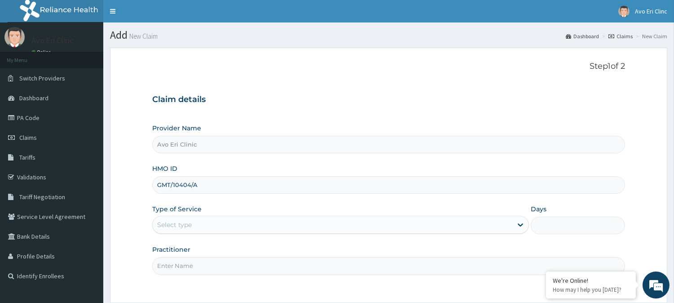
scroll to position [80, 0]
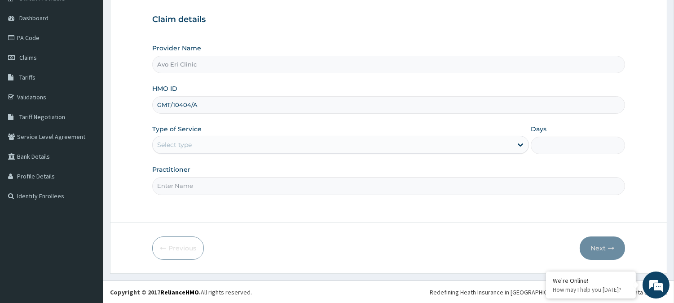
type input "GMT/10404/A"
click at [234, 144] on div "Select type" at bounding box center [333, 144] width 360 height 14
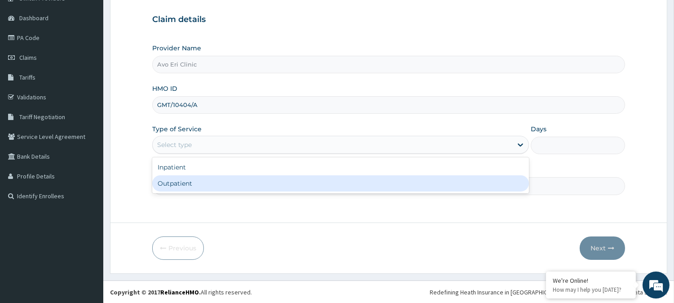
click at [228, 188] on div "Outpatient" at bounding box center [340, 183] width 377 height 16
type input "1"
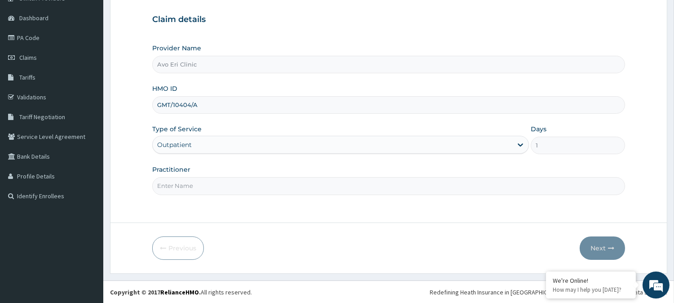
click at [228, 188] on input "Practitioner" at bounding box center [388, 186] width 473 height 18
type input "DR. MAYOWA"
click at [225, 208] on form "Step 1 of 2 Claim details Provider Name Avo Eri Clinic HMO ID GMT/10404/A Type …" at bounding box center [388, 121] width 557 height 306
click at [608, 252] on button "Next" at bounding box center [602, 247] width 45 height 23
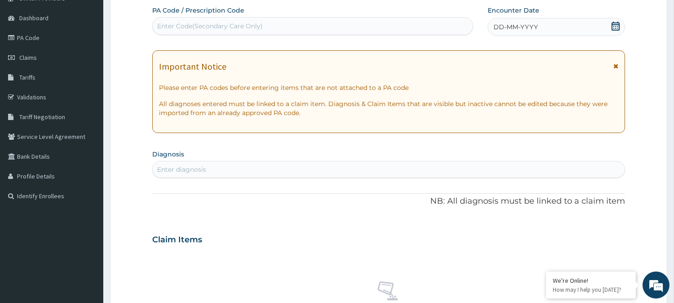
scroll to position [0, 0]
click at [237, 22] on div "Enter Code(Secondary Care Only)" at bounding box center [210, 26] width 106 height 9
paste input "PA/B2463A"
type input "PA/B2463A"
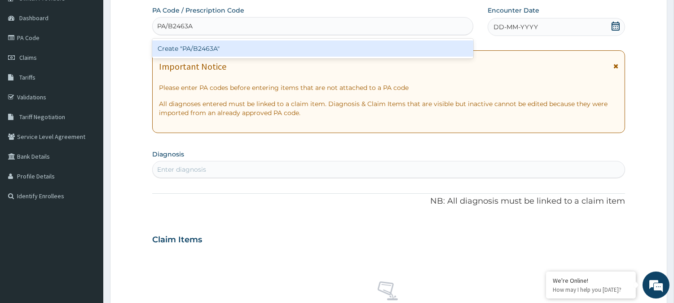
click at [242, 43] on div "Create "PA/B2463A"" at bounding box center [312, 48] width 321 height 16
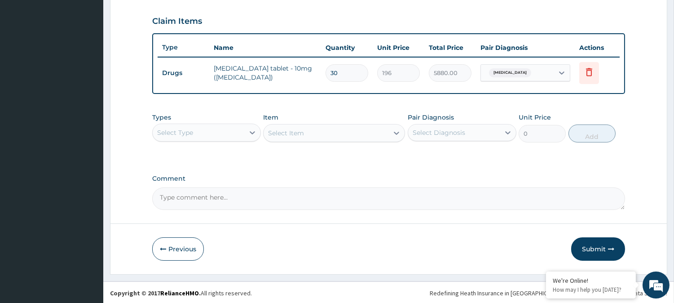
scroll to position [301, 0]
click at [205, 129] on div "Select Type" at bounding box center [199, 132] width 92 height 14
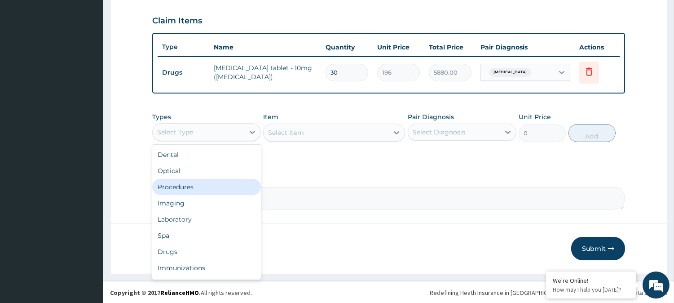
drag, startPoint x: 193, startPoint y: 185, endPoint x: 215, endPoint y: 180, distance: 22.2
click at [192, 186] on div "Procedures" at bounding box center [206, 187] width 109 height 16
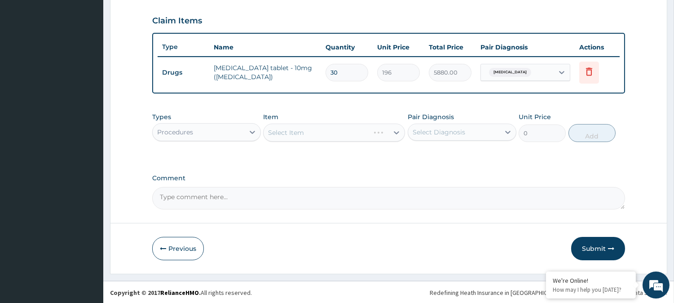
click at [428, 125] on div "Select Diagnosis" at bounding box center [454, 132] width 92 height 14
drag, startPoint x: 428, startPoint y: 152, endPoint x: 418, endPoint y: 153, distance: 10.4
click at [428, 153] on label "Essential hypertension" at bounding box center [451, 154] width 56 height 9
checkbox input "true"
click at [339, 132] on div "Select Item" at bounding box center [326, 132] width 125 height 14
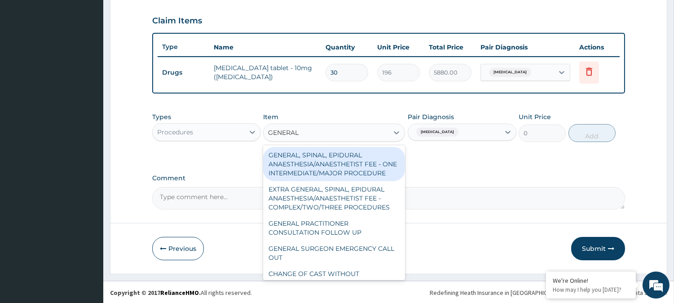
type input "GENERAL P"
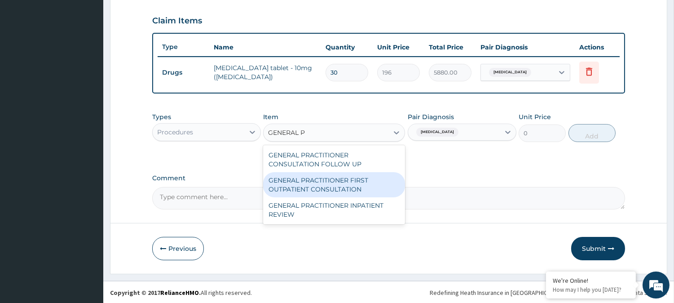
click at [346, 193] on div "GENERAL PRACTITIONER FIRST OUTPATIENT CONSULTATION" at bounding box center [334, 184] width 142 height 25
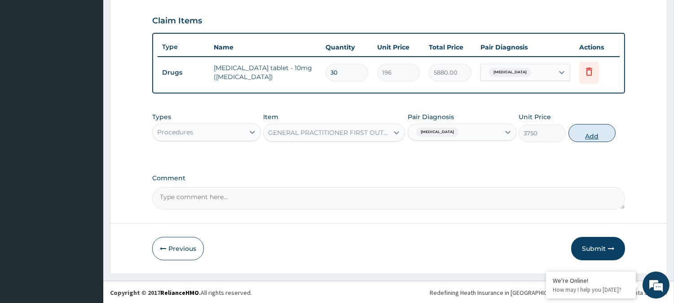
click at [596, 136] on button "Add" at bounding box center [591, 133] width 47 height 18
type input "0"
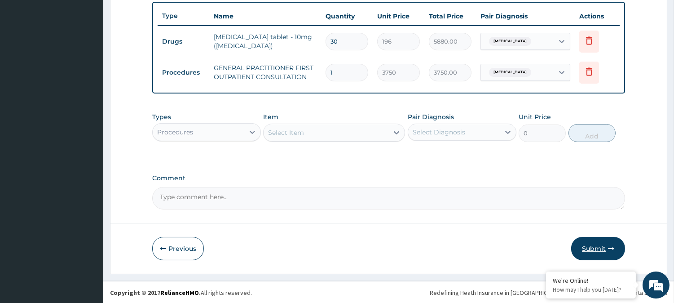
click at [603, 240] on button "Submit" at bounding box center [598, 248] width 54 height 23
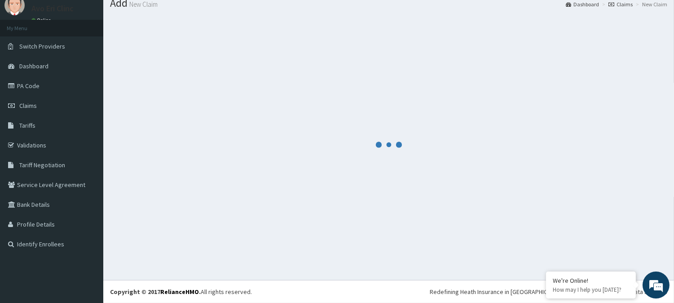
scroll to position [32, 0]
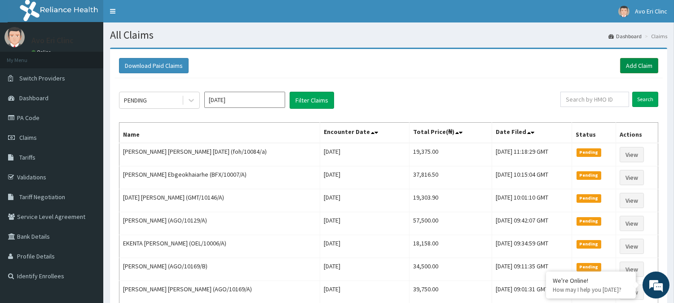
click at [641, 59] on link "Add Claim" at bounding box center [639, 65] width 38 height 15
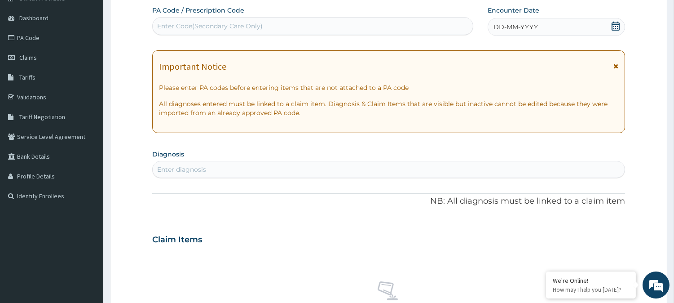
click at [203, 27] on div "Enter Code(Secondary Care Only)" at bounding box center [210, 26] width 106 height 9
paste input "PA/E76DE8"
type input "PA/E76DE8"
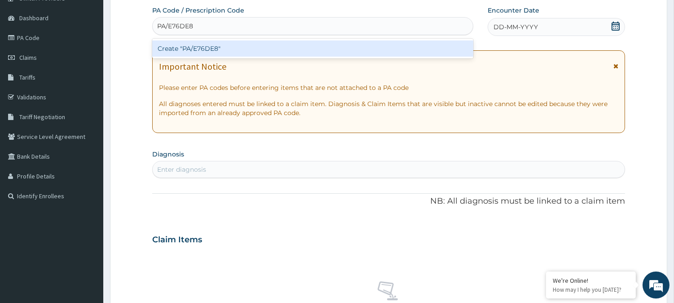
click at [203, 47] on div "Create "PA/E76DE8"" at bounding box center [312, 48] width 321 height 16
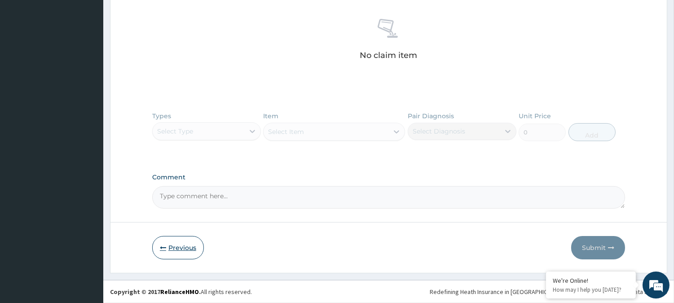
click at [189, 248] on button "Previous" at bounding box center [178, 247] width 52 height 23
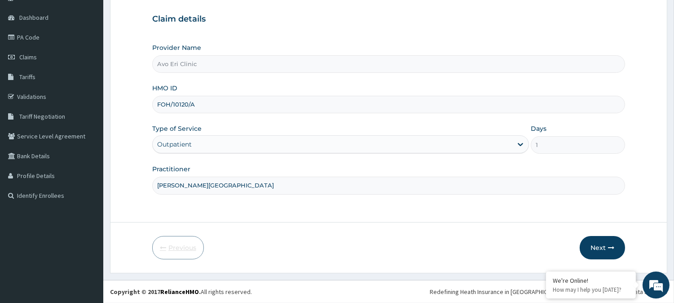
scroll to position [80, 0]
drag, startPoint x: 230, startPoint y: 106, endPoint x: 154, endPoint y: 111, distance: 76.5
click at [154, 111] on div "FOH/10120/A" at bounding box center [388, 105] width 473 height 18
paste input "AGO/10106"
type input "AGO/10106/A"
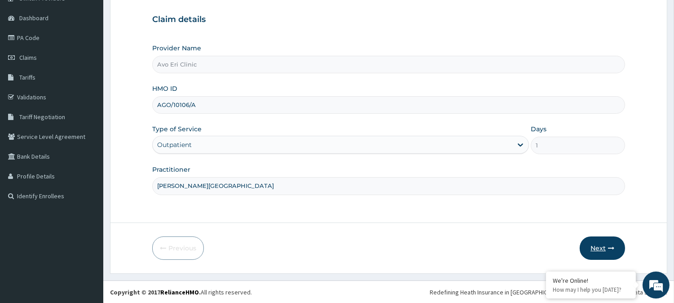
click at [596, 244] on button "Next" at bounding box center [602, 247] width 45 height 23
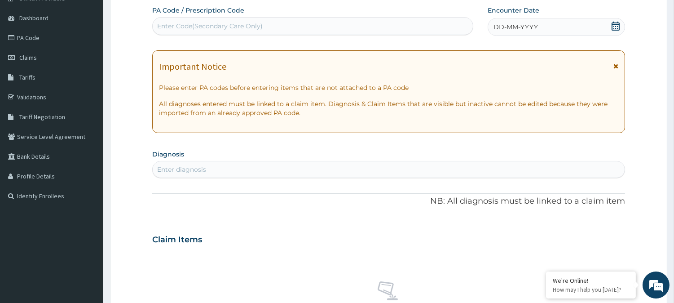
click at [216, 28] on div "Enter Code(Secondary Care Only)" at bounding box center [210, 26] width 106 height 9
paste input "PA/CC8EBE"
type input "PA/CC8EBE"
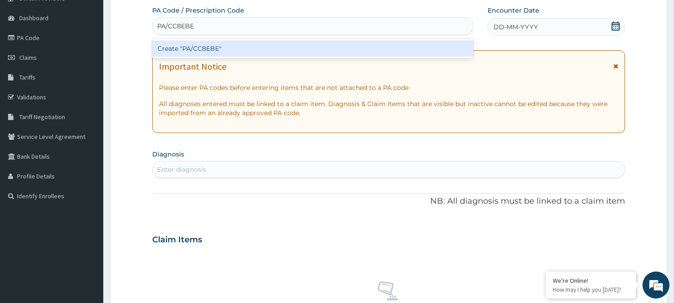
click at [220, 50] on div "Create "PA/CC8EBE"" at bounding box center [312, 48] width 321 height 16
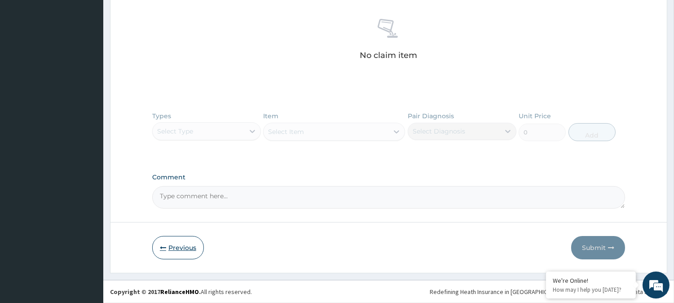
click at [183, 245] on button "Previous" at bounding box center [178, 247] width 52 height 23
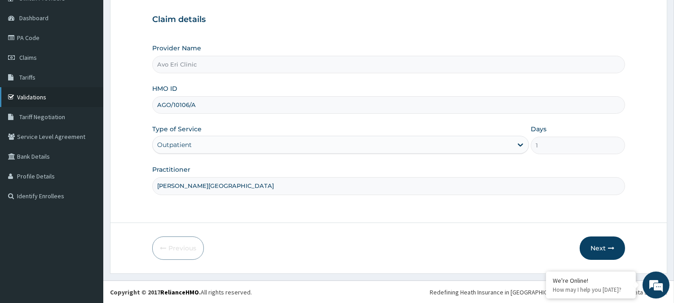
drag, startPoint x: 212, startPoint y: 110, endPoint x: 92, endPoint y: 105, distance: 120.0
click at [92, 105] on div "R EL Toggle navigation Avo Eri Clinc Avo Eri Clinc - avoeri234@gmail.com Member…" at bounding box center [337, 111] width 674 height 383
paste input "GMT/10023"
type input "GMT/10023/A"
click at [609, 243] on button "Next" at bounding box center [602, 247] width 45 height 23
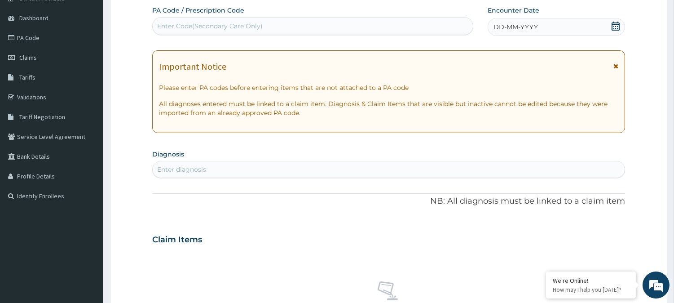
click at [290, 27] on div "Enter Code(Secondary Care Only)" at bounding box center [313, 26] width 320 height 14
paste input "PA/119B4D"
type input "PA/119B4D"
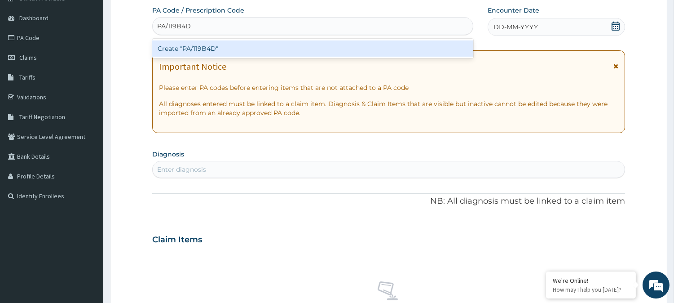
click at [286, 46] on div "Create "PA/119B4D"" at bounding box center [312, 48] width 321 height 16
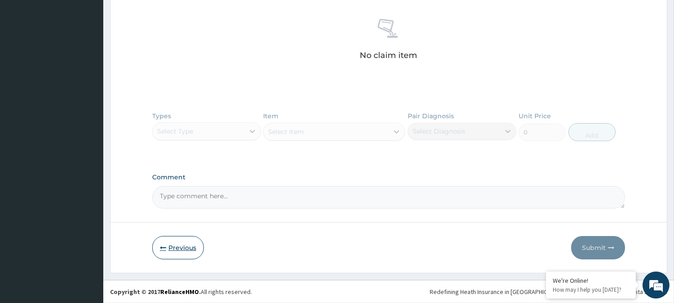
click at [169, 245] on button "Previous" at bounding box center [178, 247] width 52 height 23
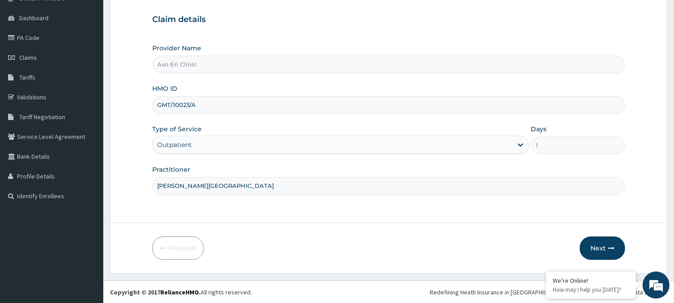
drag, startPoint x: 211, startPoint y: 105, endPoint x: 155, endPoint y: 105, distance: 56.1
click at [155, 105] on input "GMT/10023/A" at bounding box center [388, 105] width 473 height 18
paste input "1"
type input "GMT/10021/A"
click at [605, 247] on button "Next" at bounding box center [602, 247] width 45 height 23
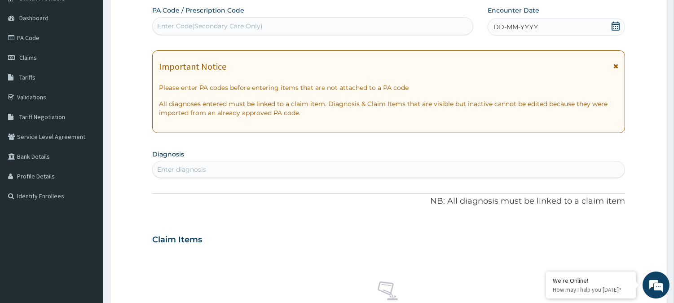
click at [284, 25] on div "Enter Code(Secondary Care Only)" at bounding box center [313, 26] width 320 height 14
paste input "PA/AF7774"
type input "PA/AF7774"
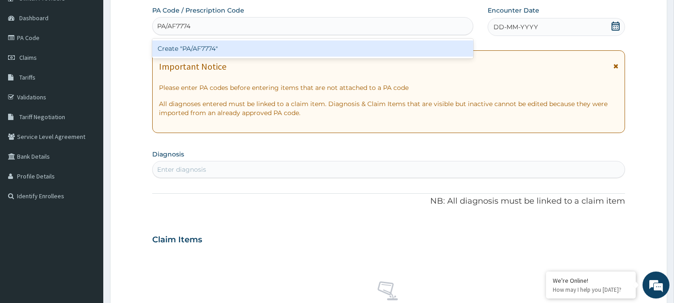
click at [293, 47] on div "Create "PA/AF7774"" at bounding box center [312, 48] width 321 height 16
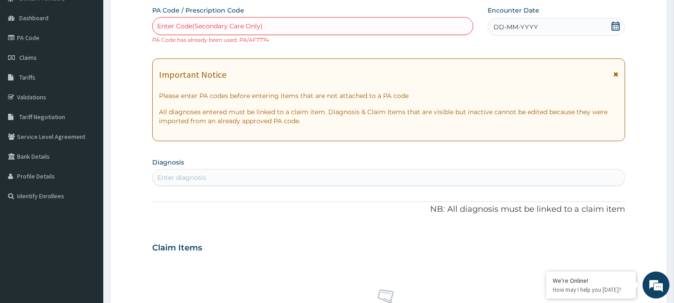
scroll to position [350, 0]
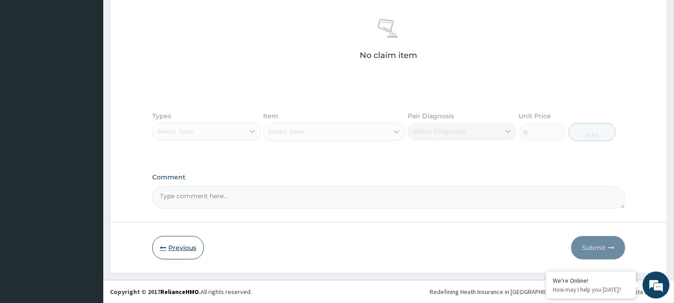
click at [194, 239] on button "Previous" at bounding box center [178, 247] width 52 height 23
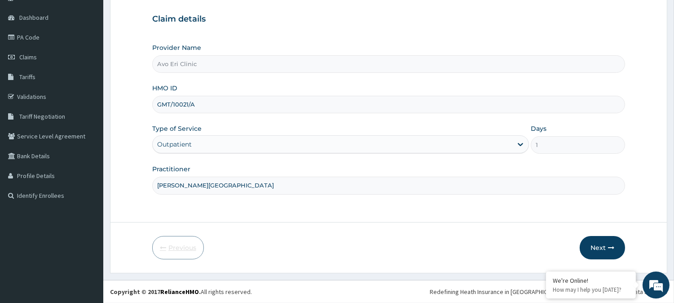
scroll to position [80, 0]
drag, startPoint x: 221, startPoint y: 104, endPoint x: 148, endPoint y: 99, distance: 72.9
click at [148, 99] on form "Step 1 of 2 Claim details Provider Name Avo Eri Clinic HMO ID GMT/10021/A Type …" at bounding box center [388, 121] width 557 height 306
click at [602, 245] on button "Next" at bounding box center [602, 247] width 45 height 23
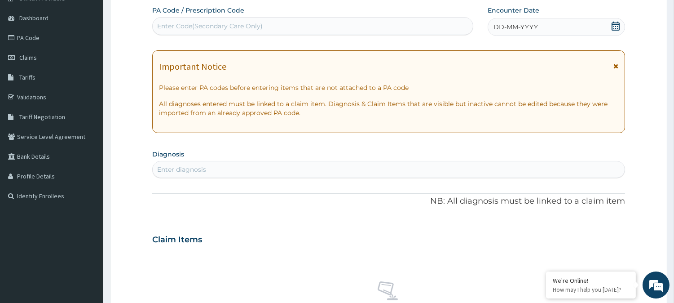
click at [267, 18] on div "Enter Code(Secondary Care Only)" at bounding box center [312, 26] width 321 height 18
paste input "PA/8940BB"
type input "PA/8940BB"
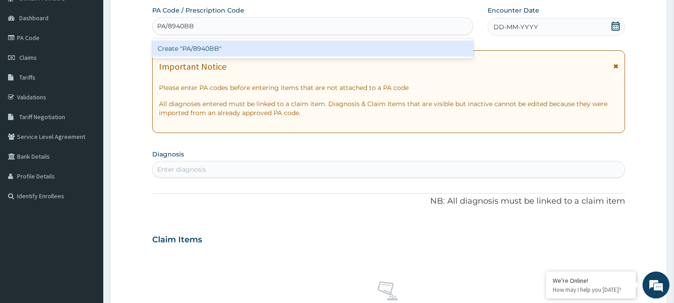
click at [271, 45] on div "Create "PA/8940BB"" at bounding box center [312, 48] width 321 height 16
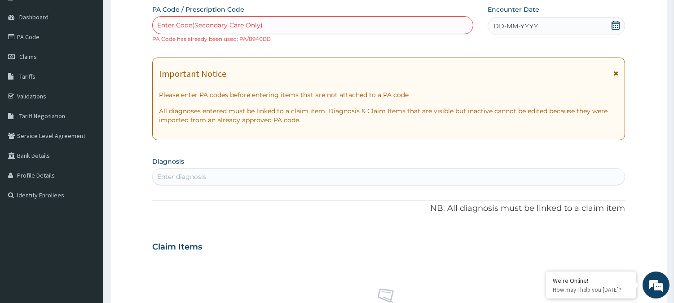
scroll to position [350, 0]
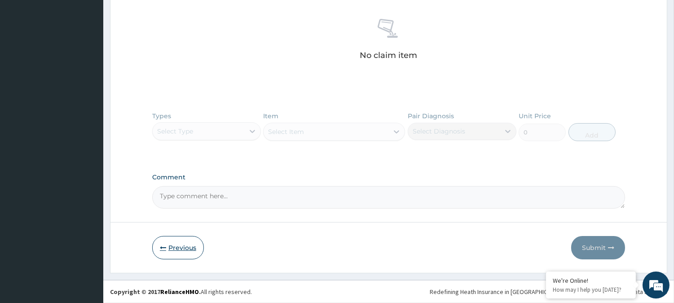
click at [182, 236] on button "Previous" at bounding box center [178, 247] width 52 height 23
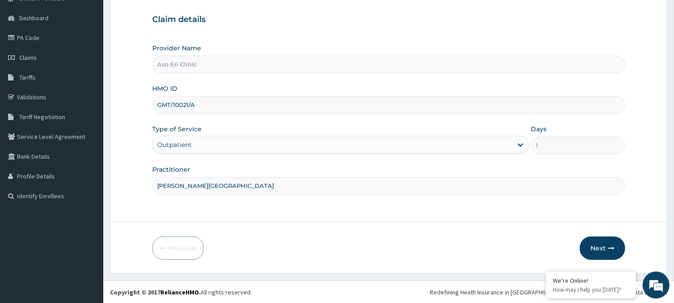
drag, startPoint x: 217, startPoint y: 107, endPoint x: 141, endPoint y: 104, distance: 75.5
click at [142, 103] on form "Step 1 of 2 Claim details Provider Name Avo Eri Clinic HMO ID GMT/10021/A Type …" at bounding box center [388, 121] width 557 height 306
paste input "0"
type input "GMT/10001/A"
click at [603, 243] on button "Next" at bounding box center [602, 247] width 45 height 23
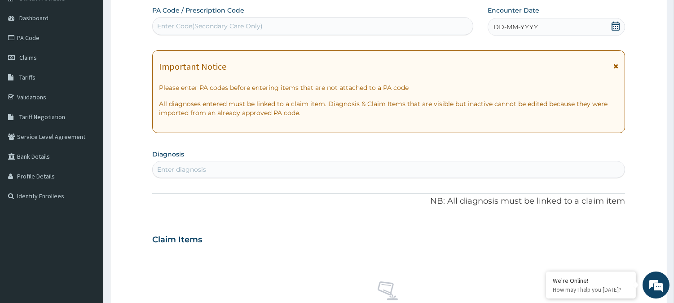
click at [280, 26] on div "Enter Code(Secondary Care Only)" at bounding box center [313, 26] width 320 height 14
paste input "PA/12A53C"
type input "PA/12A53C"
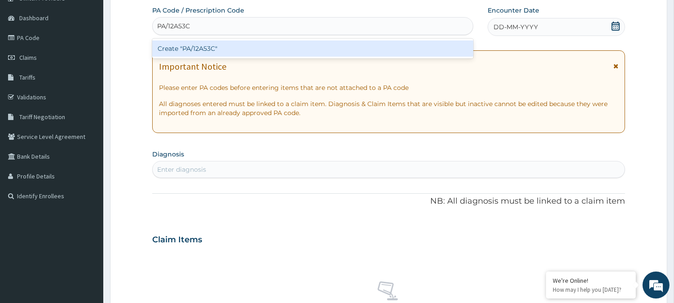
click at [290, 44] on div "Create "PA/12A53C"" at bounding box center [312, 48] width 321 height 16
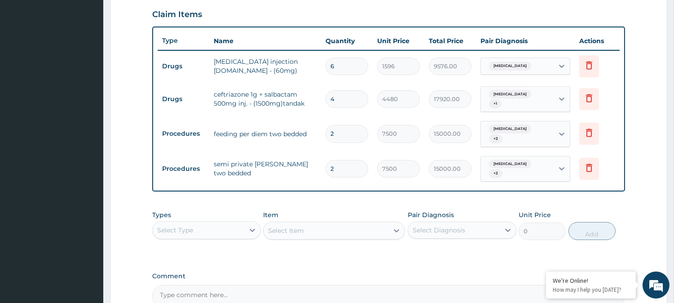
scroll to position [395, 0]
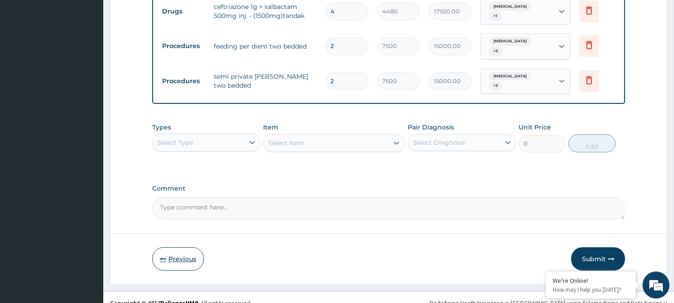
click at [160, 255] on icon "button" at bounding box center [163, 258] width 6 height 6
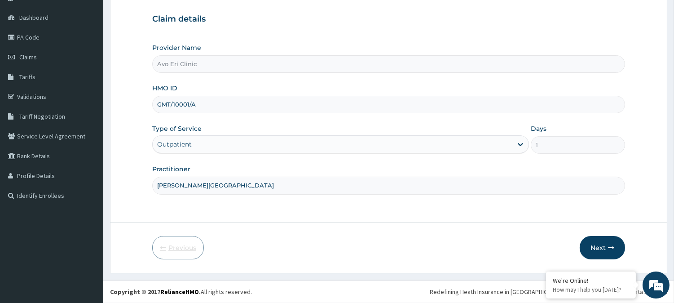
scroll to position [80, 0]
drag, startPoint x: 207, startPoint y: 104, endPoint x: 156, endPoint y: 101, distance: 50.4
click at [156, 101] on input "GMT/10001/A" at bounding box center [388, 105] width 473 height 18
click at [614, 244] on button "Next" at bounding box center [602, 247] width 45 height 23
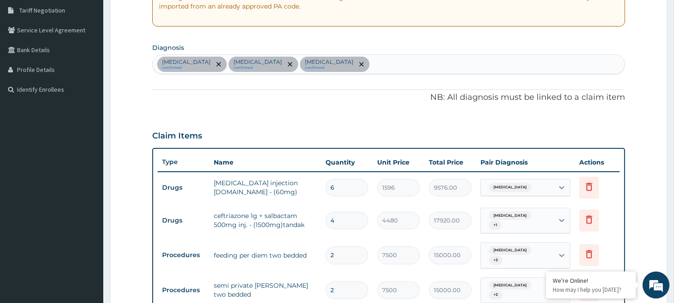
scroll to position [180, 0]
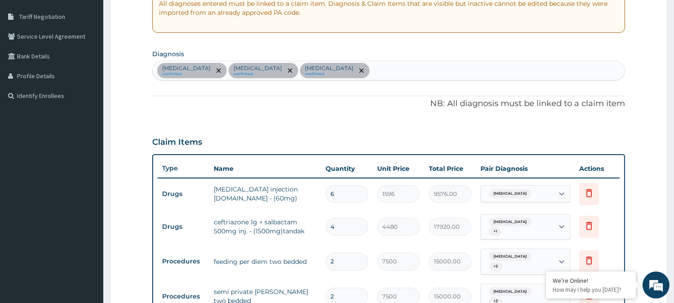
click at [381, 65] on div "Malaria confirmed Sepsis confirmed Acute gastroenteritis confirmed" at bounding box center [389, 70] width 472 height 19
type input "A"
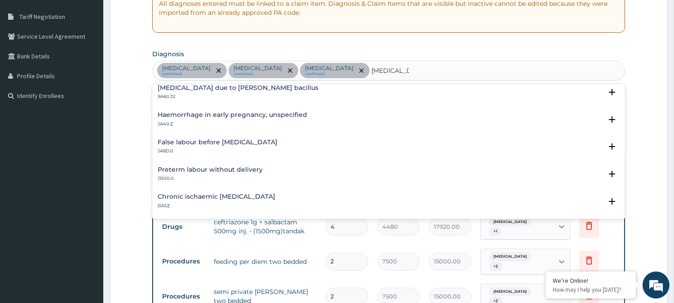
scroll to position [0, 0]
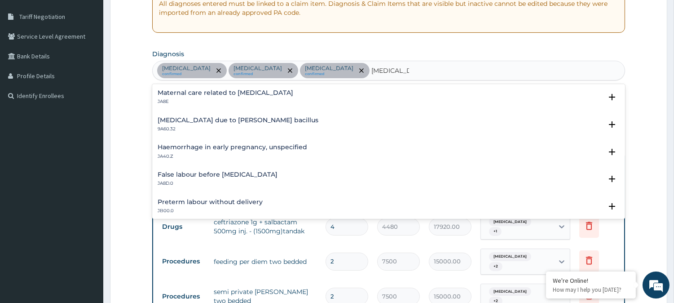
type input "WEEKNESS"
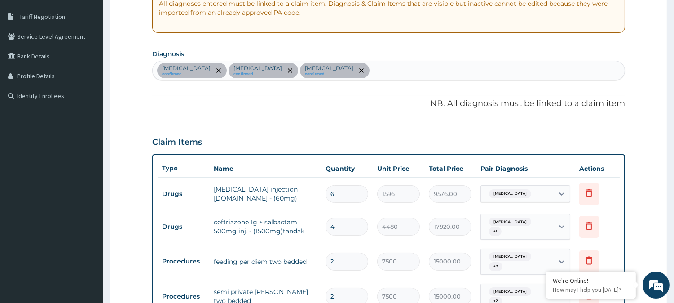
click at [643, 83] on form "Step 2 of 2 PA Code / Prescription Code PA/12A53C Encounter Date 07-10-2025 Imp…" at bounding box center [388, 184] width 557 height 632
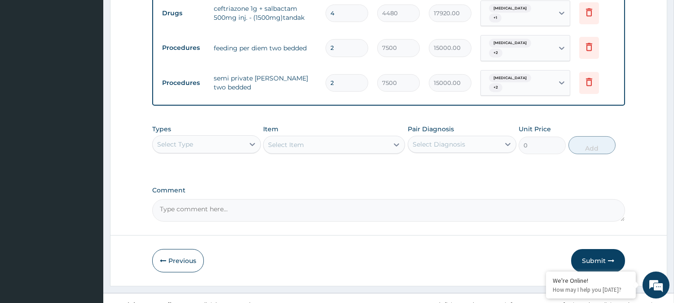
scroll to position [395, 0]
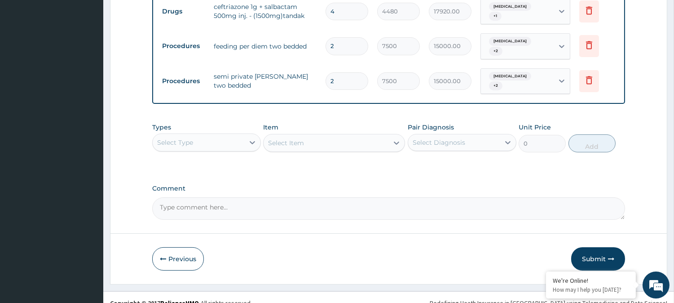
click at [245, 139] on div "Select Type" at bounding box center [206, 142] width 109 height 18
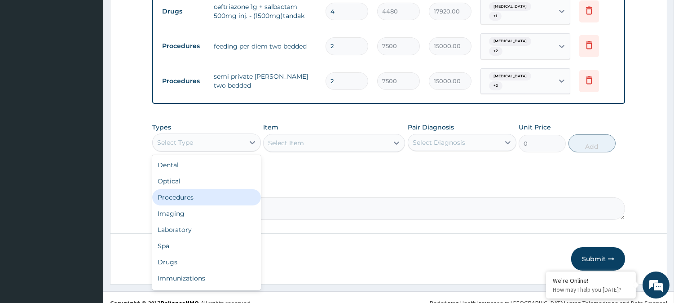
click at [225, 189] on div "Procedures" at bounding box center [206, 197] width 109 height 16
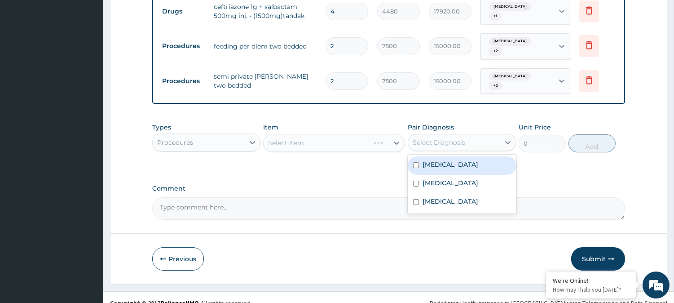
click at [442, 138] on div "Select Diagnosis" at bounding box center [439, 142] width 53 height 9
click at [442, 160] on label "Malaria" at bounding box center [451, 164] width 56 height 9
click at [442, 162] on div "Malaria" at bounding box center [462, 165] width 109 height 18
click at [446, 159] on div "Malaria" at bounding box center [462, 165] width 109 height 18
checkbox input "true"
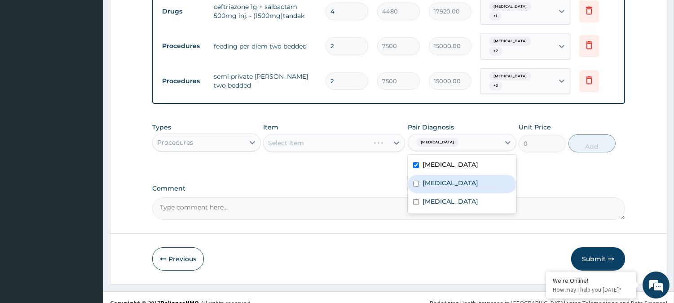
click at [446, 175] on div "Sepsis" at bounding box center [462, 184] width 109 height 18
checkbox input "true"
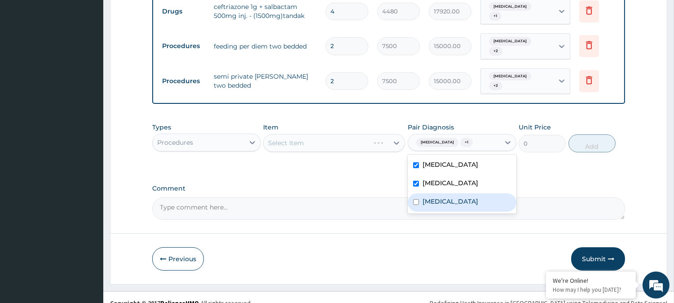
click at [446, 193] on div "Acute gastroenteritis" at bounding box center [462, 202] width 109 height 18
checkbox input "true"
click at [339, 137] on div "Select Item" at bounding box center [326, 143] width 125 height 14
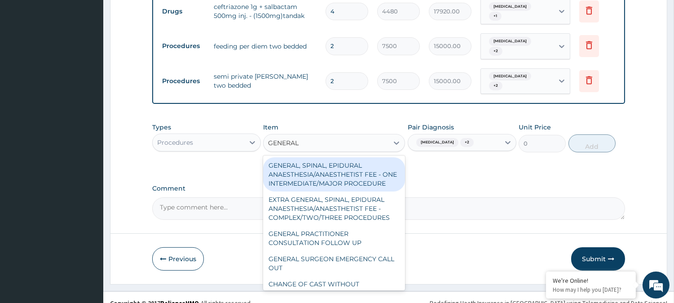
type input "GENERAL P"
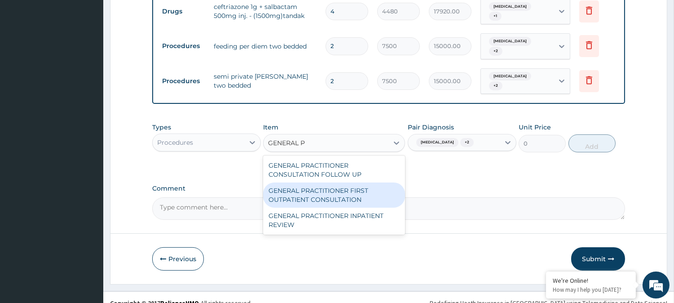
click at [385, 182] on div "GENERAL PRACTITIONER FIRST OUTPATIENT CONSULTATION" at bounding box center [334, 194] width 142 height 25
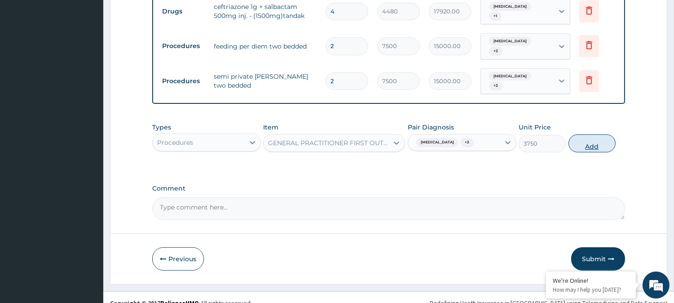
click at [583, 134] on button "Add" at bounding box center [591, 143] width 47 height 18
type input "0"
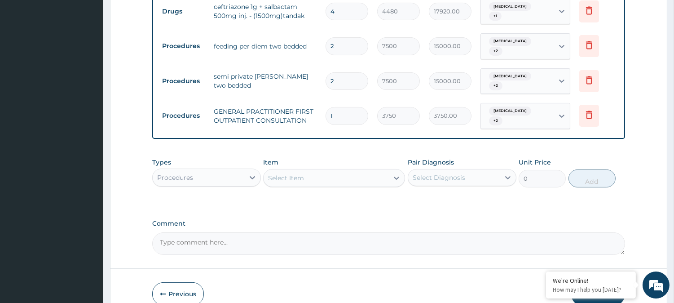
click at [211, 170] on div "Procedures" at bounding box center [199, 177] width 92 height 14
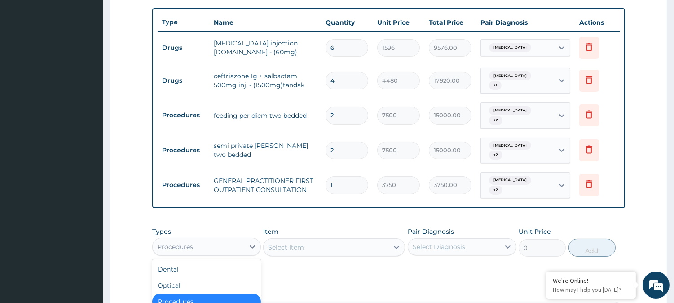
scroll to position [426, 0]
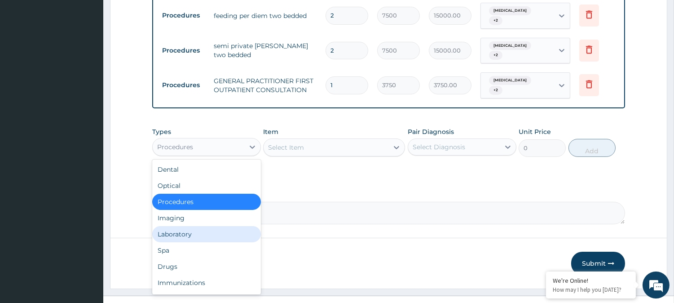
click at [199, 226] on div "Laboratory" at bounding box center [206, 234] width 109 height 16
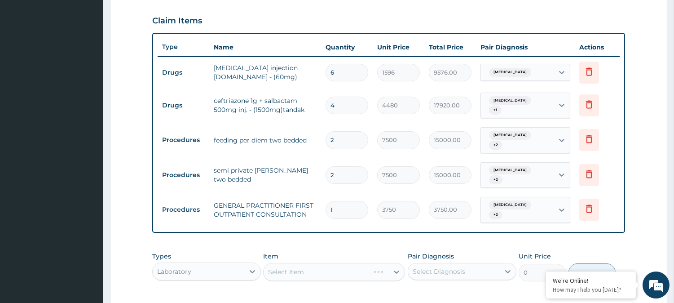
scroll to position [376, 0]
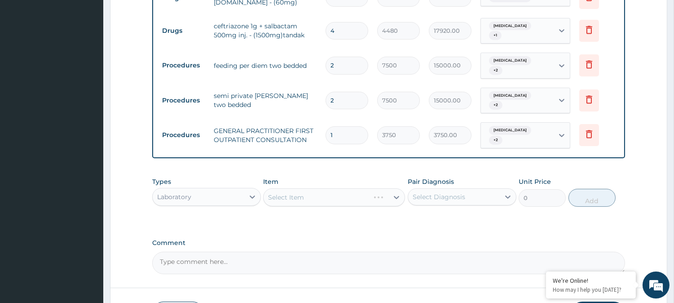
click at [481, 189] on div "Select Diagnosis" at bounding box center [454, 196] width 92 height 14
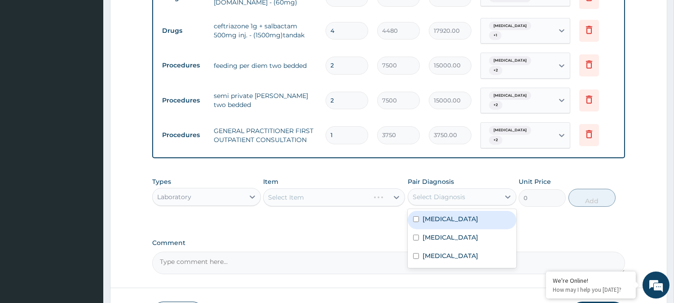
click at [480, 211] on div "Malaria" at bounding box center [462, 220] width 109 height 18
checkbox input "true"
click at [363, 190] on div "Select Item" at bounding box center [326, 197] width 125 height 14
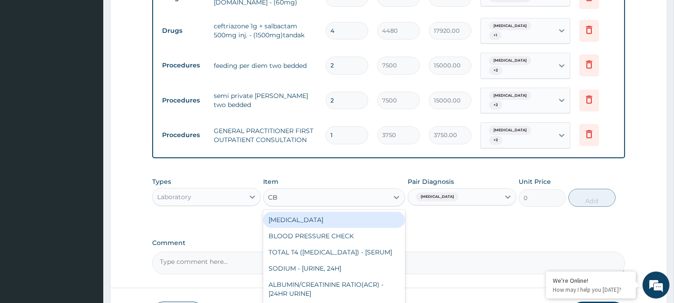
type input "CBC"
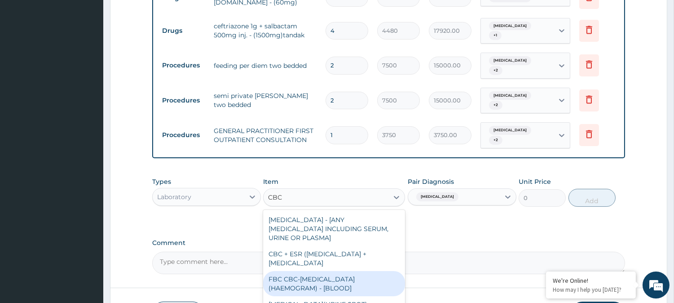
click at [354, 271] on div "FBC CBC-COMPLETE BLOOD COUNT (HAEMOGRAM) - [BLOOD]" at bounding box center [334, 283] width 142 height 25
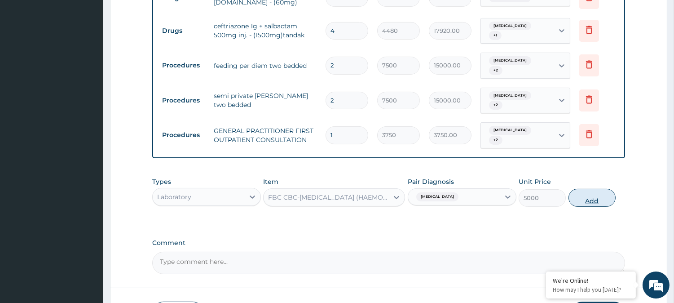
click at [585, 189] on button "Add" at bounding box center [591, 198] width 47 height 18
type input "0"
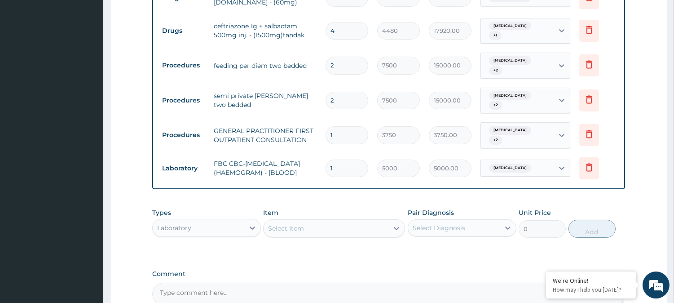
click at [365, 222] on div "Select Item" at bounding box center [326, 228] width 125 height 14
type input "MALA"
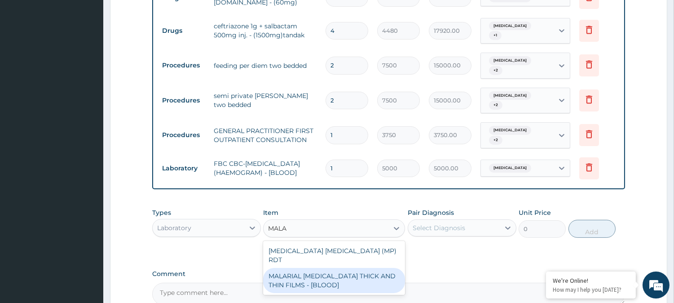
click at [308, 268] on div "MALARIAL PARASITE THICK AND THIN FILMS - [BLOOD]" at bounding box center [334, 280] width 142 height 25
type input "2187.5"
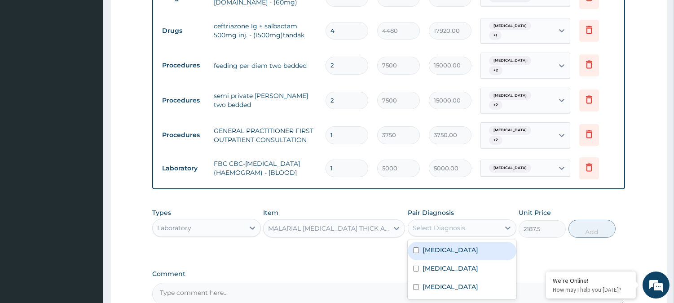
click at [455, 223] on div "Select Diagnosis" at bounding box center [439, 227] width 53 height 9
click at [457, 242] on div "Malaria" at bounding box center [462, 251] width 109 height 18
checkbox input "true"
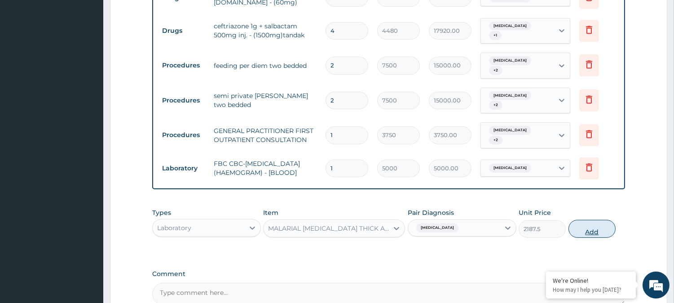
click at [582, 220] on button "Add" at bounding box center [591, 229] width 47 height 18
type input "0"
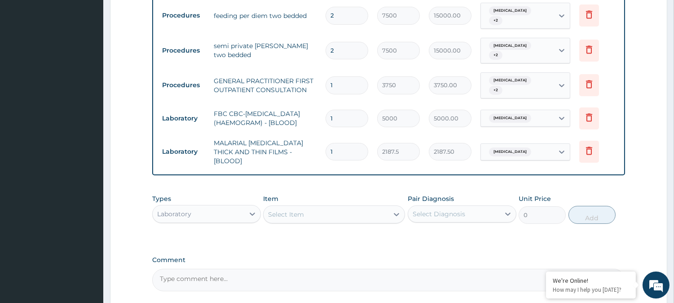
scroll to position [493, 0]
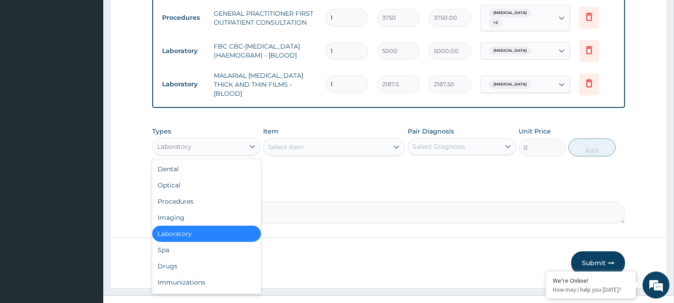
click at [228, 139] on div "Laboratory" at bounding box center [199, 146] width 92 height 14
click at [221, 258] on div "Drugs" at bounding box center [206, 266] width 109 height 16
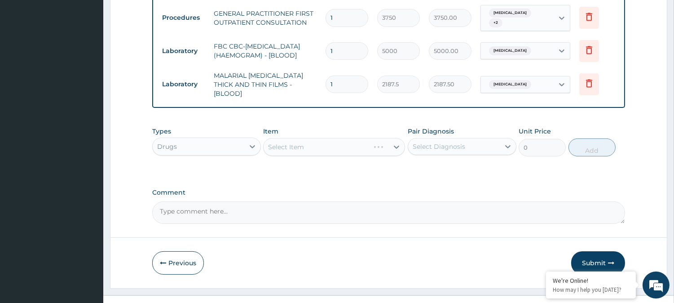
click at [466, 139] on div "Select Diagnosis" at bounding box center [454, 146] width 92 height 14
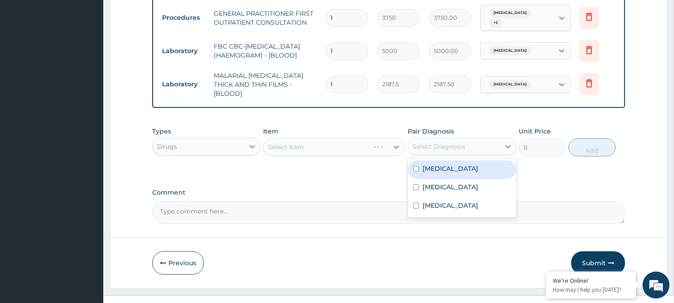
click at [466, 160] on div "Malaria" at bounding box center [462, 169] width 109 height 18
checkbox input "false"
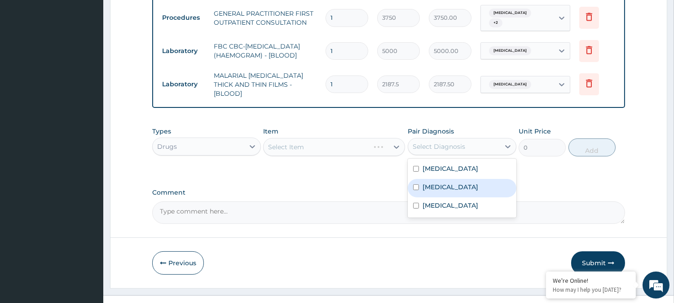
click at [470, 179] on div "Sepsis" at bounding box center [462, 188] width 109 height 18
checkbox input "true"
click at [352, 140] on div "Select Item" at bounding box center [326, 147] width 125 height 14
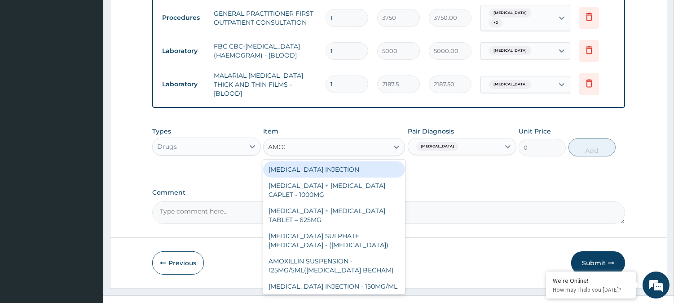
type input "AMOXI"
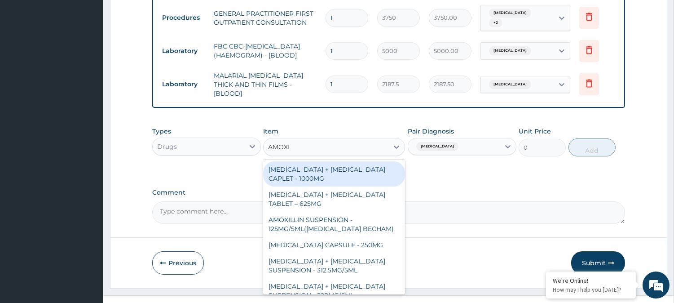
click at [352, 169] on div "[MEDICAL_DATA] + [MEDICAL_DATA] CAPLET - 1000MG" at bounding box center [334, 173] width 142 height 25
type input "280"
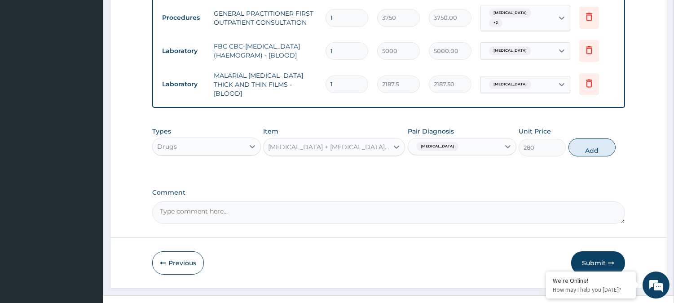
click at [362, 140] on div "[MEDICAL_DATA] + [MEDICAL_DATA] CAPLET - 1000MG" at bounding box center [326, 147] width 125 height 14
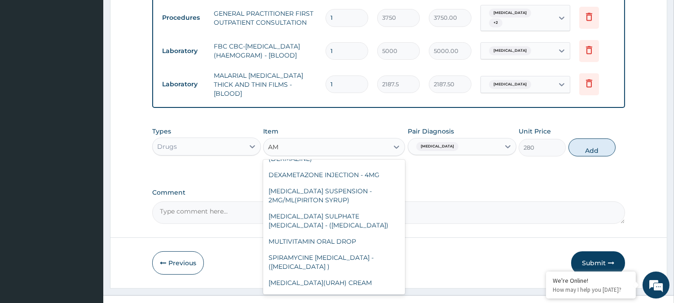
scroll to position [0, 0]
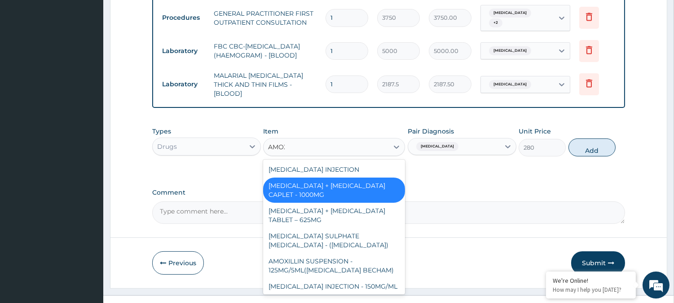
type input "AMOXI"
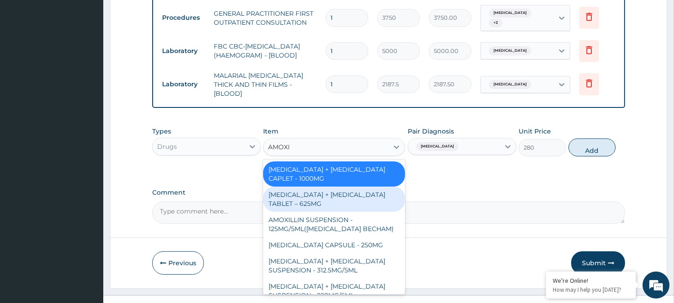
click at [336, 186] on div "[MEDICAL_DATA] + [MEDICAL_DATA] TABLET – 625MG" at bounding box center [334, 198] width 142 height 25
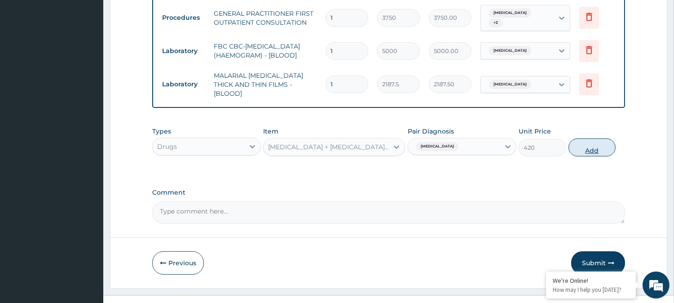
click at [584, 138] on button "Add" at bounding box center [591, 147] width 47 height 18
type input "0"
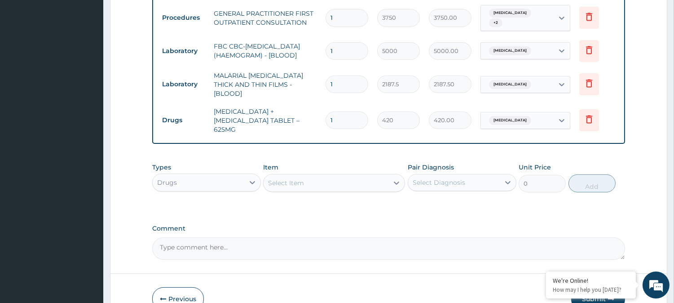
type input "14"
type input "5880.00"
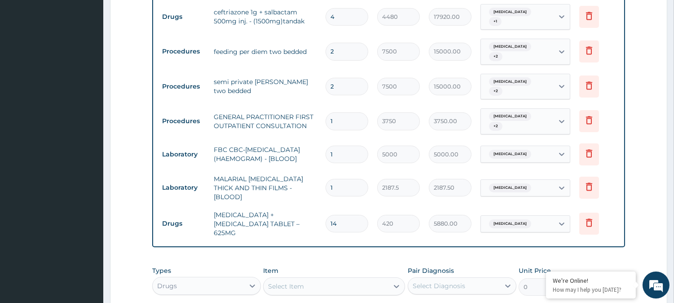
scroll to position [524, 0]
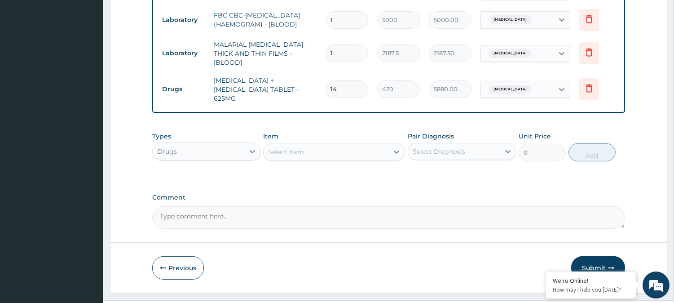
type input "14"
click at [317, 145] on div "Select Item" at bounding box center [326, 152] width 125 height 14
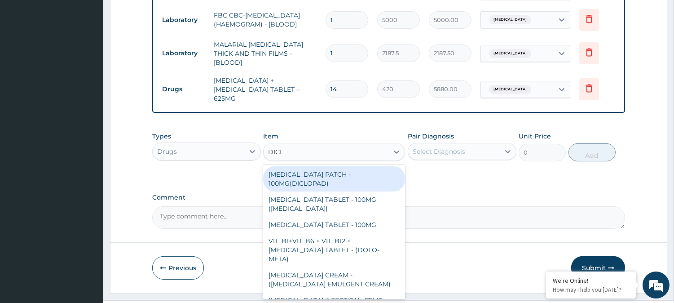
type input "DICLO"
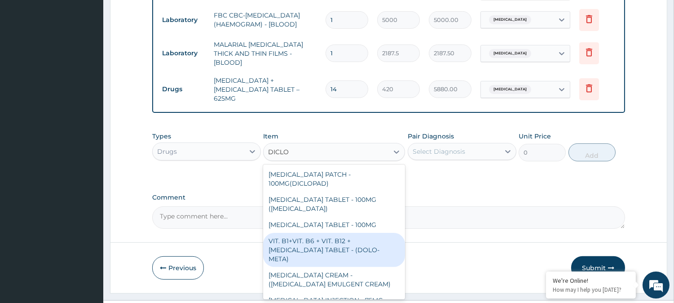
scroll to position [50, 0]
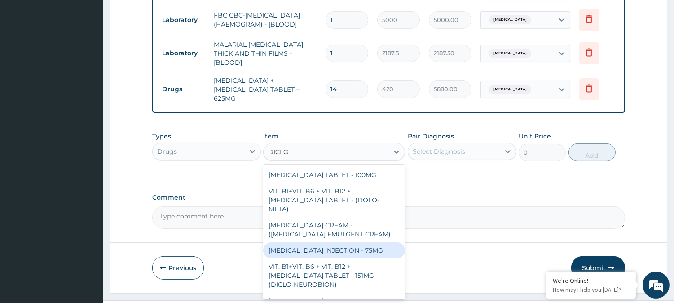
click at [359, 242] on div "DICLOFENAC INJECTION - 75MG" at bounding box center [334, 250] width 142 height 16
type input "420"
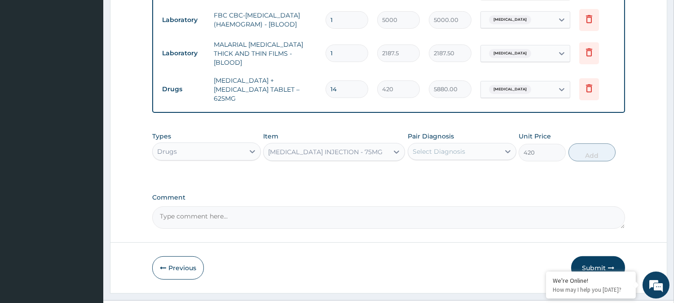
click at [463, 143] on div "Select Diagnosis" at bounding box center [462, 151] width 109 height 17
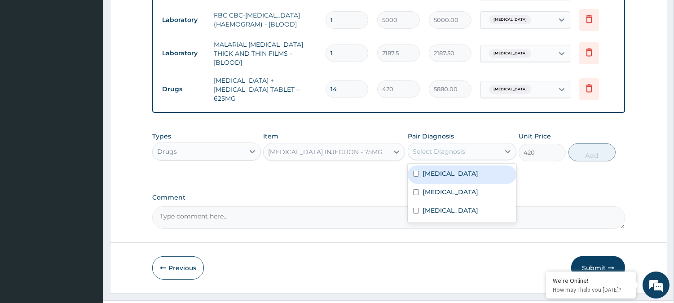
click at [463, 165] on div "Malaria" at bounding box center [462, 174] width 109 height 18
checkbox input "true"
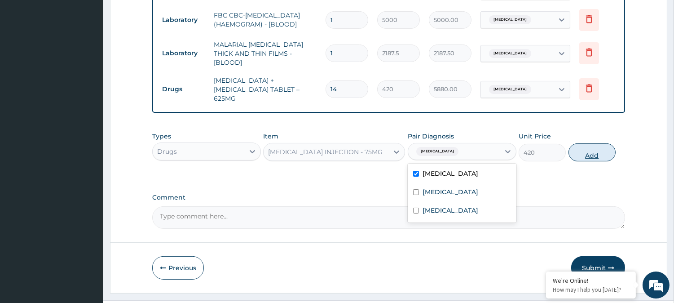
click at [596, 143] on button "Add" at bounding box center [591, 152] width 47 height 18
type input "0"
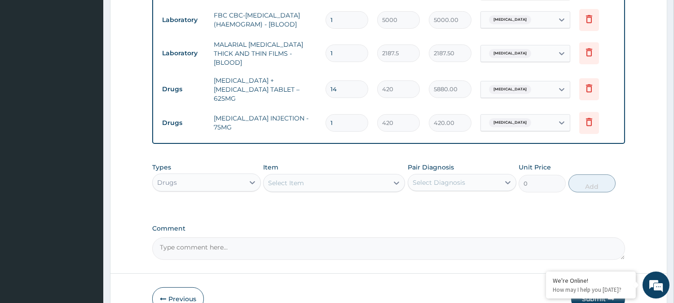
click at [293, 176] on div "Select Item" at bounding box center [326, 183] width 125 height 14
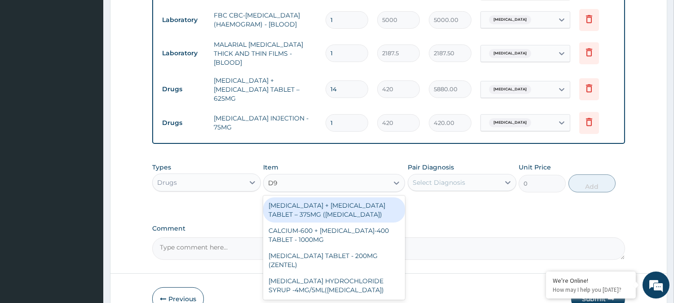
type input "D"
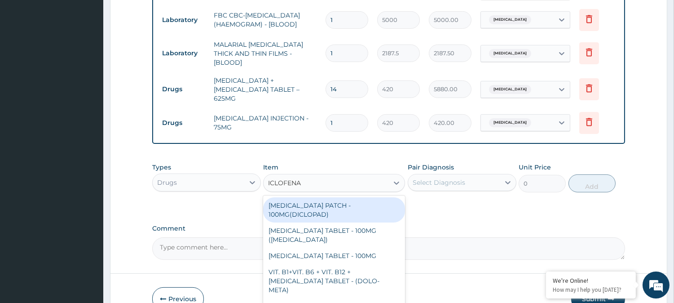
type input "ICLOFENAC"
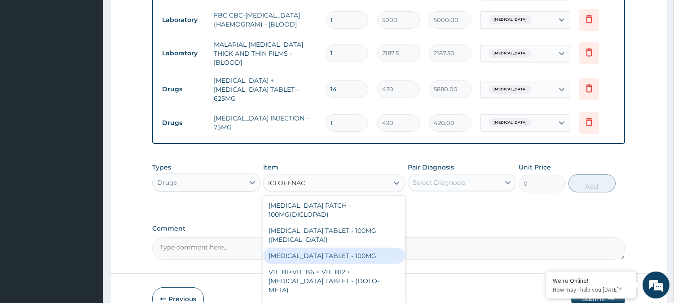
click at [322, 247] on div "DICLOFENAC TABLET - 100MG" at bounding box center [334, 255] width 142 height 16
type input "112"
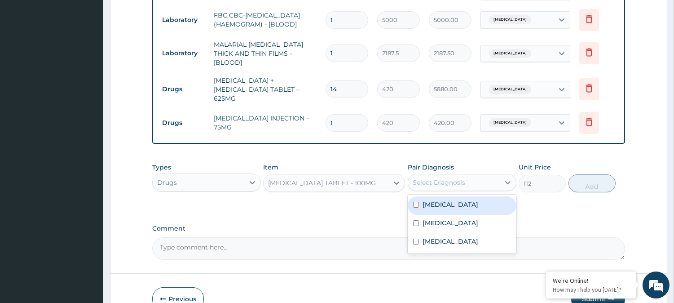
click at [474, 175] on div "Select Diagnosis" at bounding box center [454, 182] width 92 height 14
click at [469, 196] on div "Malaria" at bounding box center [462, 205] width 109 height 18
checkbox input "true"
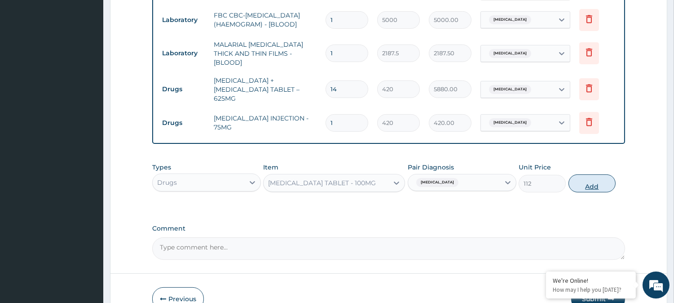
click at [587, 174] on button "Add" at bounding box center [591, 183] width 47 height 18
type input "0"
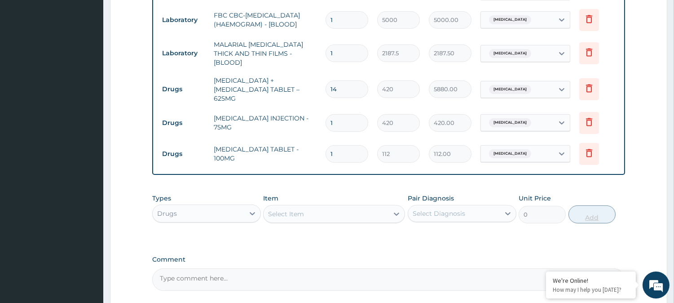
type input "10"
type input "1120.00"
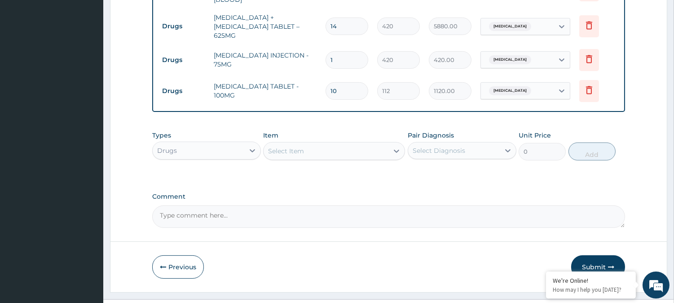
type input "10"
click at [343, 144] on div "Select Item" at bounding box center [326, 151] width 125 height 14
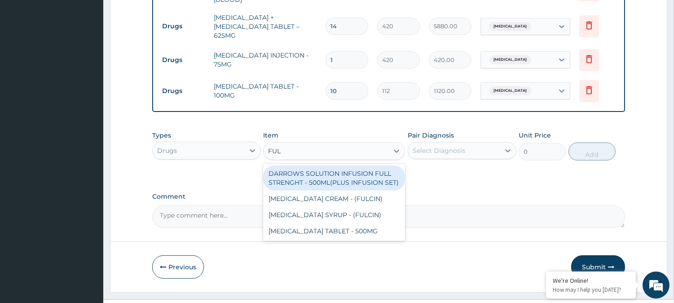
type input "FULL"
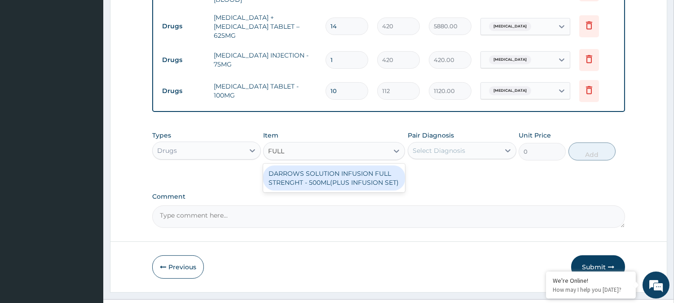
click at [348, 165] on div "DARROWS SOLUTION INFUSION FULL STRENGHT - 500ML(PLUS INFUSION SET)" at bounding box center [334, 177] width 142 height 25
type input "1092"
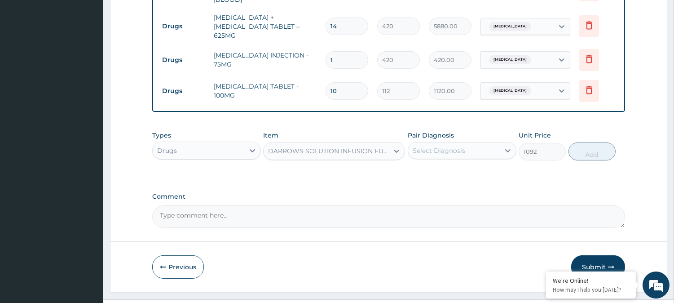
click at [446, 146] on div "Select Diagnosis" at bounding box center [439, 150] width 53 height 9
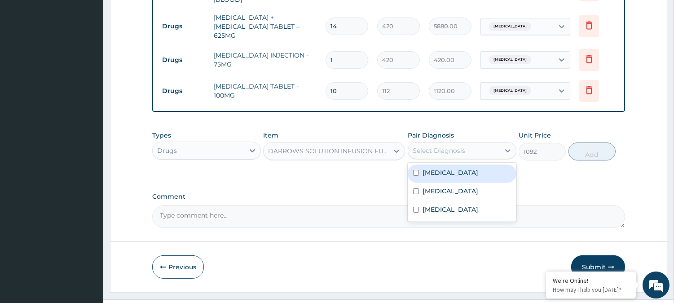
click at [456, 164] on div "Malaria" at bounding box center [462, 173] width 109 height 18
checkbox input "true"
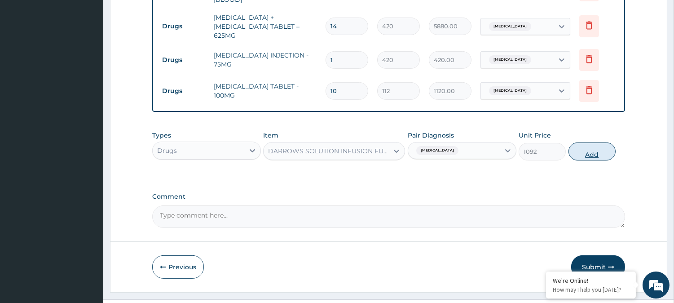
click at [602, 142] on button "Add" at bounding box center [591, 151] width 47 height 18
type input "0"
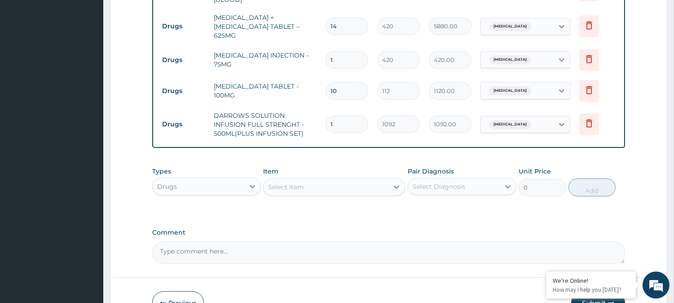
type input "2"
type input "2184.00"
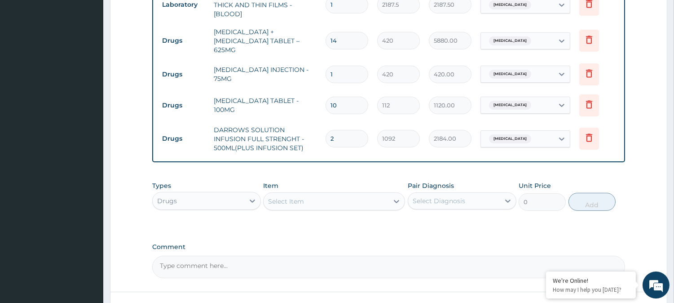
scroll to position [523, 0]
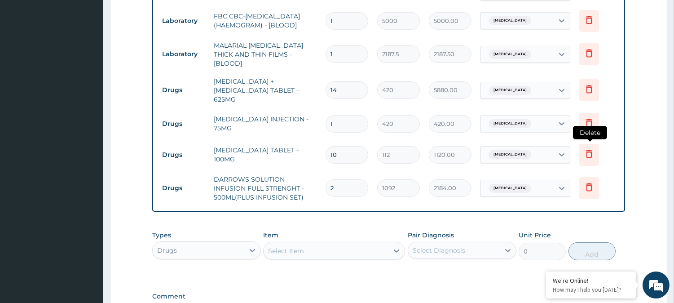
click at [583, 144] on icon at bounding box center [589, 155] width 20 height 22
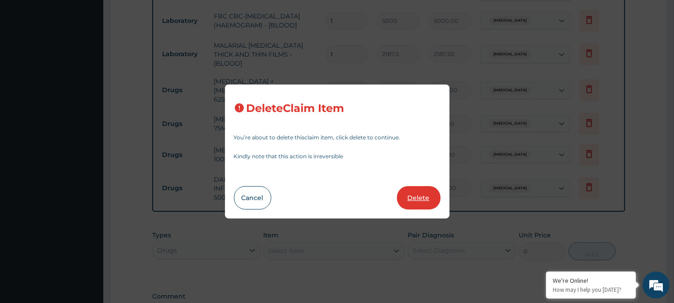
click at [410, 199] on button "Delete" at bounding box center [419, 197] width 44 height 23
type input "2"
type input "1092"
type input "2184.00"
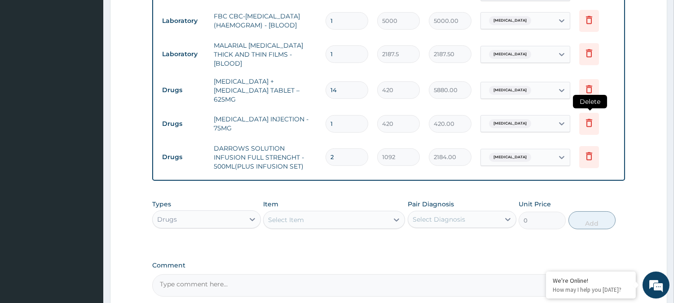
click at [595, 117] on icon at bounding box center [589, 122] width 11 height 11
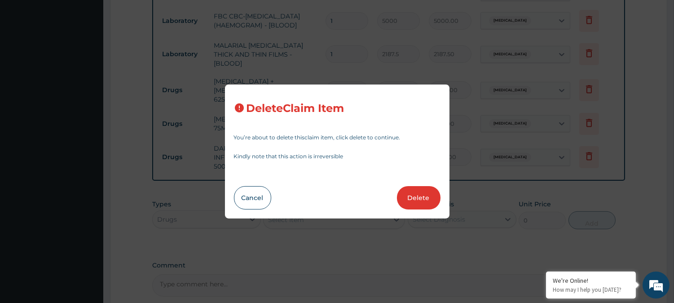
drag, startPoint x: 412, startPoint y: 195, endPoint x: 361, endPoint y: 190, distance: 50.6
click at [411, 195] on button "Delete" at bounding box center [419, 197] width 44 height 23
type input "2"
type input "1092"
type input "2184.00"
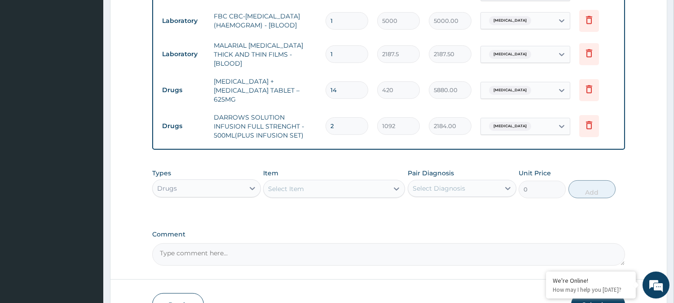
click at [303, 184] on div "Select Item" at bounding box center [286, 188] width 36 height 9
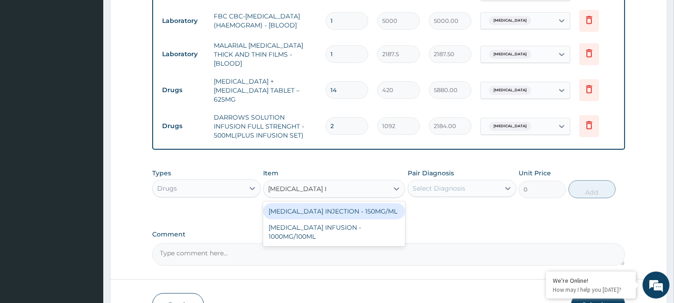
type input "PARACETAMOL INJ"
click at [360, 203] on div "PARACETAMOL INJECTION - 150MG/ML" at bounding box center [334, 211] width 142 height 16
type input "560"
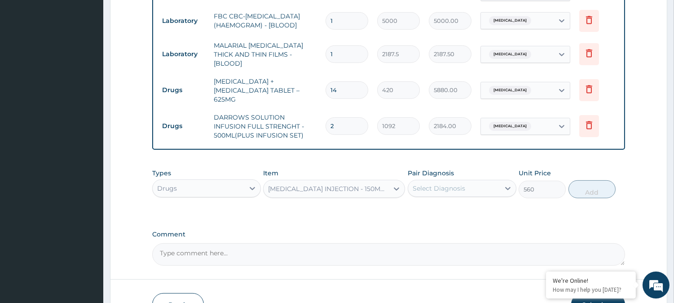
click at [460, 184] on div "Select Diagnosis" at bounding box center [439, 188] width 53 height 9
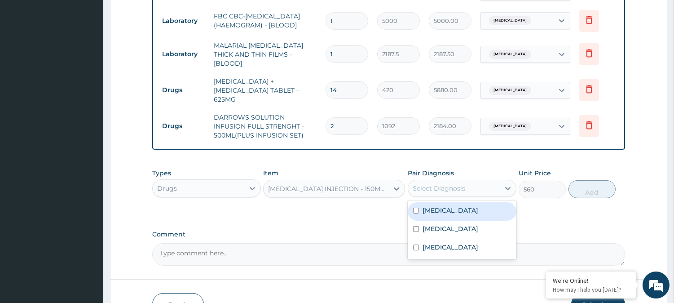
click at [460, 202] on div "Malaria" at bounding box center [462, 211] width 109 height 18
checkbox input "true"
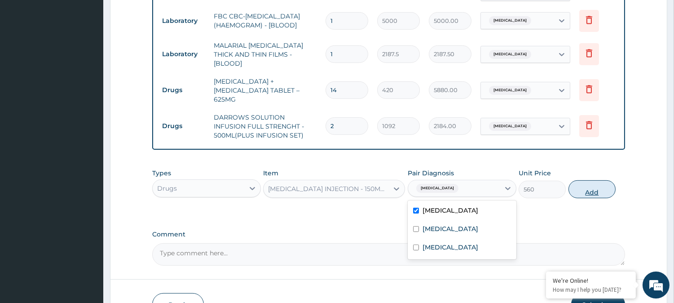
click at [597, 180] on button "Add" at bounding box center [591, 189] width 47 height 18
type input "0"
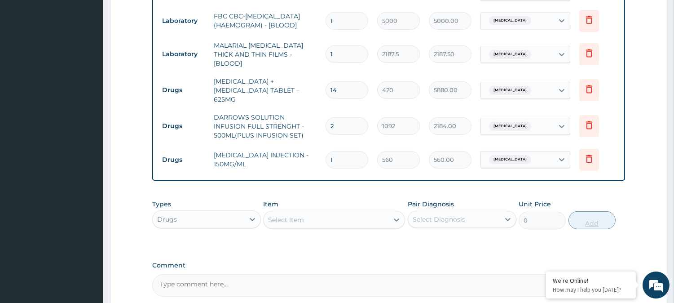
type input "2"
type input "1120.00"
click at [361, 212] on div "Select Item" at bounding box center [326, 219] width 125 height 14
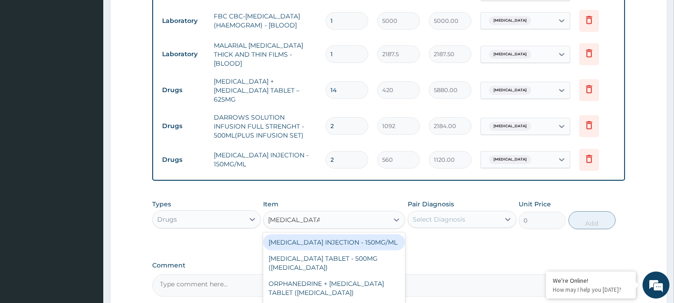
type input "PARACETAMOL TA"
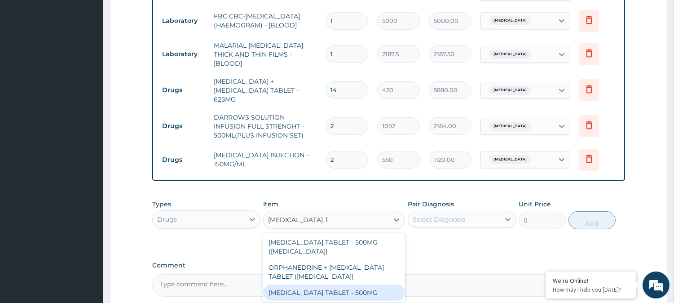
click at [358, 284] on div "PARACETAMOL TABLET - 500MG" at bounding box center [334, 292] width 142 height 16
type input "33.599999999999994"
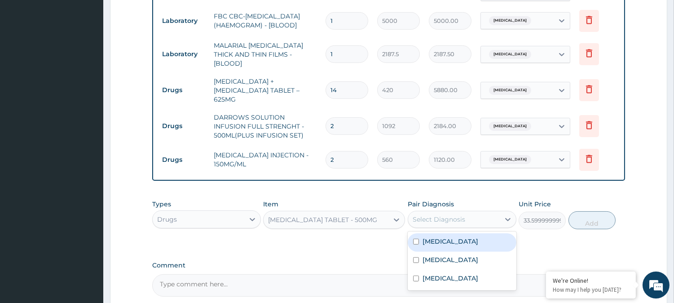
click at [443, 215] on div "Select Diagnosis" at bounding box center [439, 219] width 53 height 9
click at [454, 233] on div "Malaria" at bounding box center [462, 242] width 109 height 18
checkbox input "true"
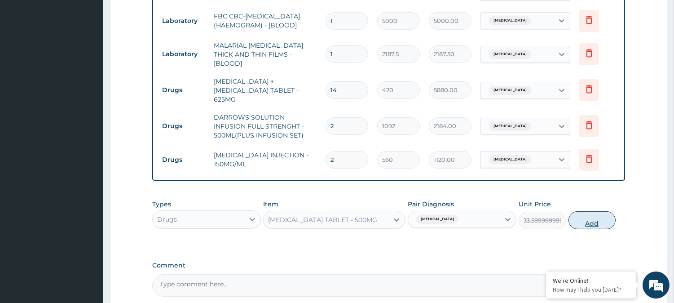
click at [591, 211] on button "Add" at bounding box center [591, 220] width 47 height 18
type input "0"
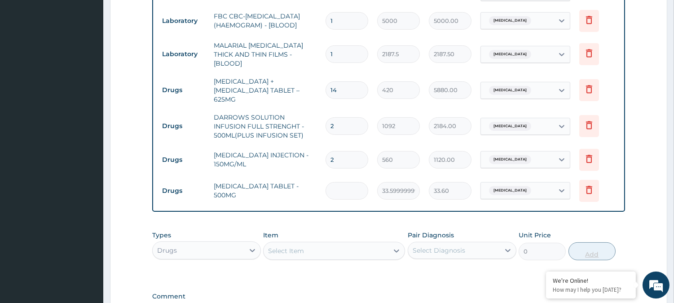
type input "0.00"
type input "2"
type input "67.20"
type input "20"
type input "672.00"
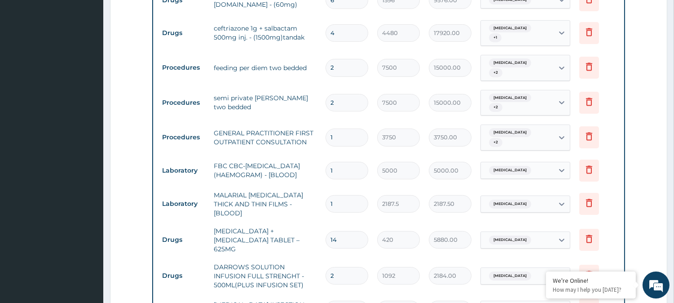
scroll to position [623, 0]
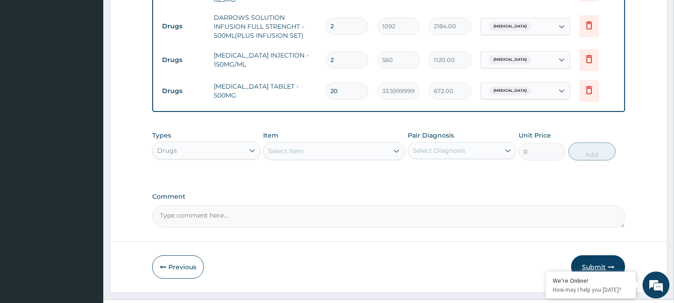
click at [595, 255] on button "Submit" at bounding box center [598, 266] width 54 height 23
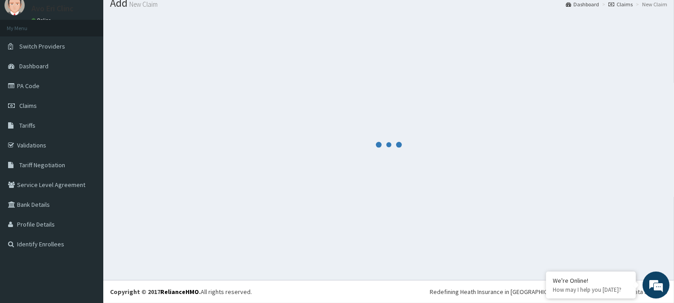
scroll to position [32, 0]
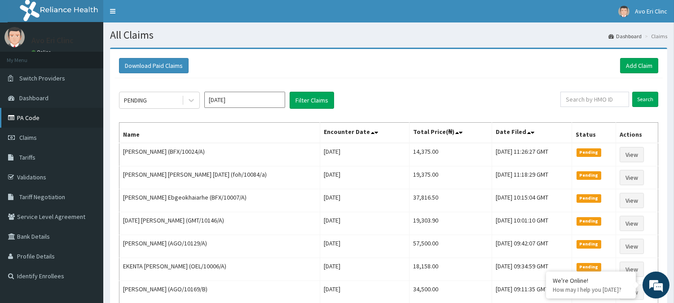
click at [30, 111] on link "PA Code" at bounding box center [51, 118] width 103 height 20
click at [32, 153] on link "Tariffs" at bounding box center [51, 157] width 103 height 20
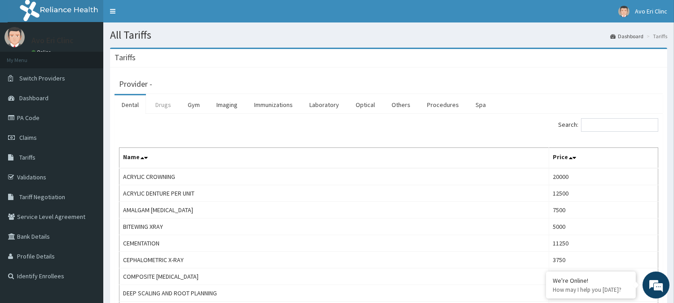
click at [154, 102] on link "Drugs" at bounding box center [163, 104] width 30 height 19
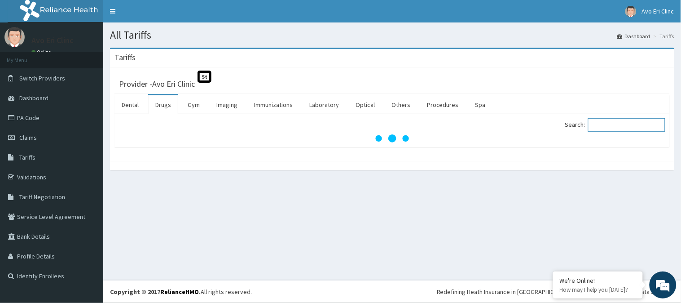
click at [621, 124] on input "Search:" at bounding box center [626, 124] width 77 height 13
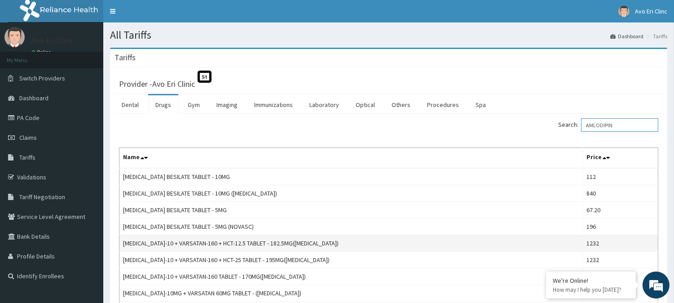
scroll to position [95, 0]
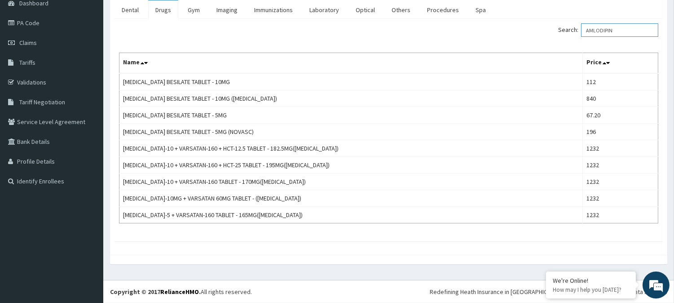
drag, startPoint x: 626, startPoint y: 31, endPoint x: 577, endPoint y: 30, distance: 48.9
click at [577, 30] on label "Search: AMLODIPIN" at bounding box center [608, 29] width 100 height 13
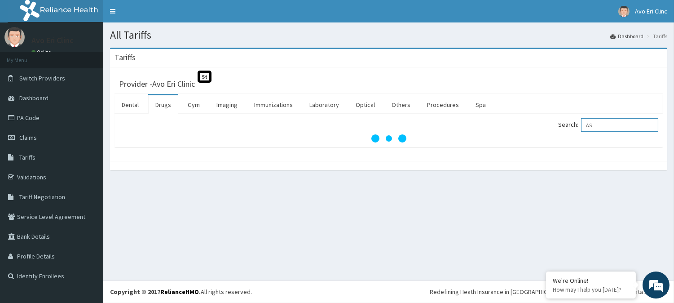
scroll to position [0, 0]
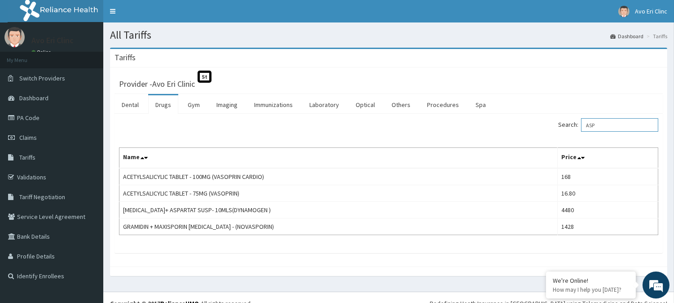
type input "ASP"
click at [42, 115] on link "PA Code" at bounding box center [51, 118] width 103 height 20
